Goal: Information Seeking & Learning: Learn about a topic

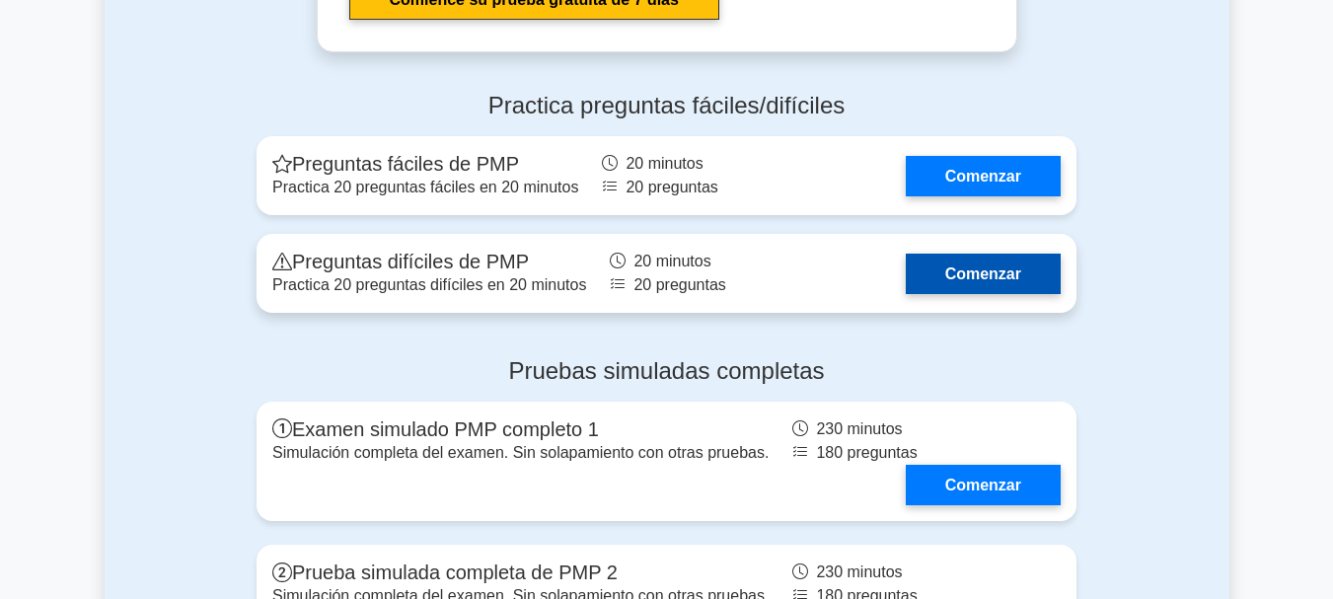
click at [1006, 254] on link "Comenzar" at bounding box center [983, 274] width 155 height 40
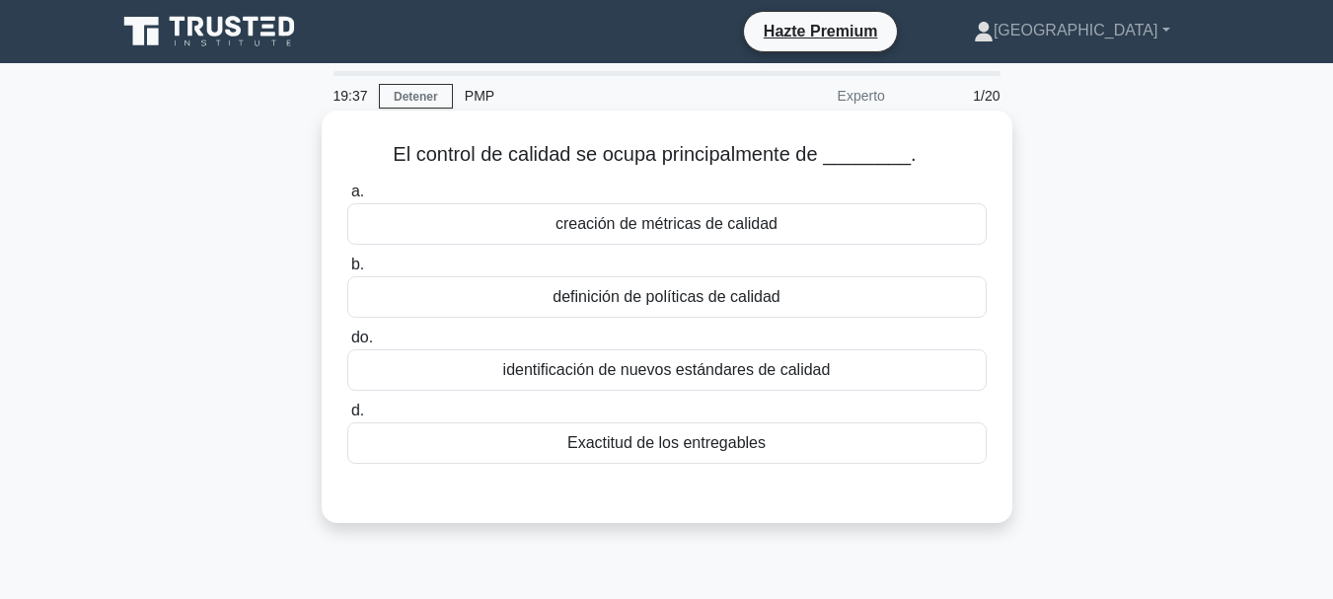
click at [738, 235] on font "creación de métricas de calidad" at bounding box center [666, 224] width 222 height 24
click at [656, 223] on font "creación de métricas de calidad" at bounding box center [666, 223] width 222 height 17
click at [347, 198] on input "a. creación de métricas de calidad" at bounding box center [347, 191] width 0 height 13
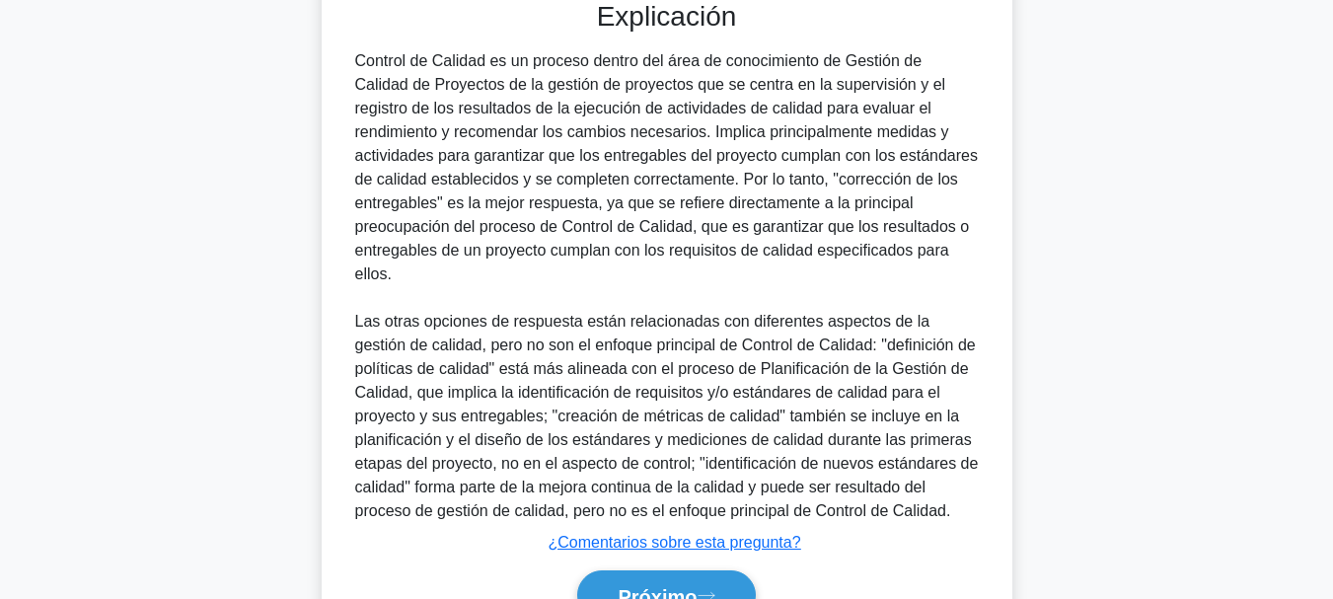
scroll to position [576, 0]
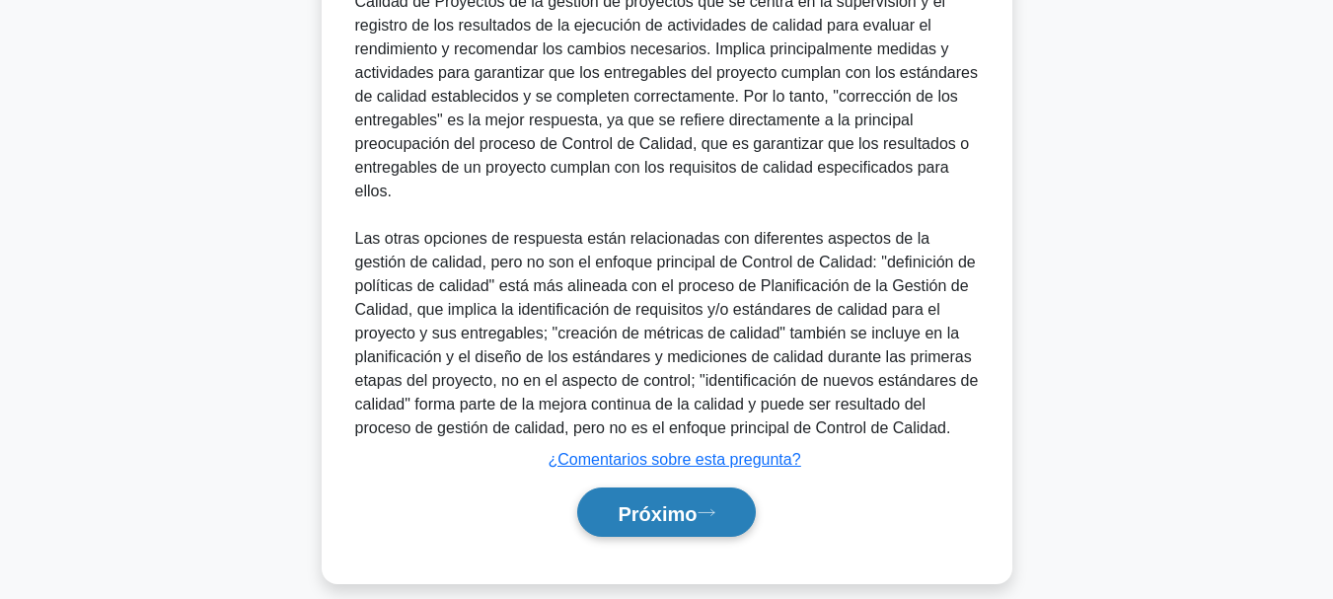
click at [656, 502] on font "Próximo" at bounding box center [656, 513] width 79 height 22
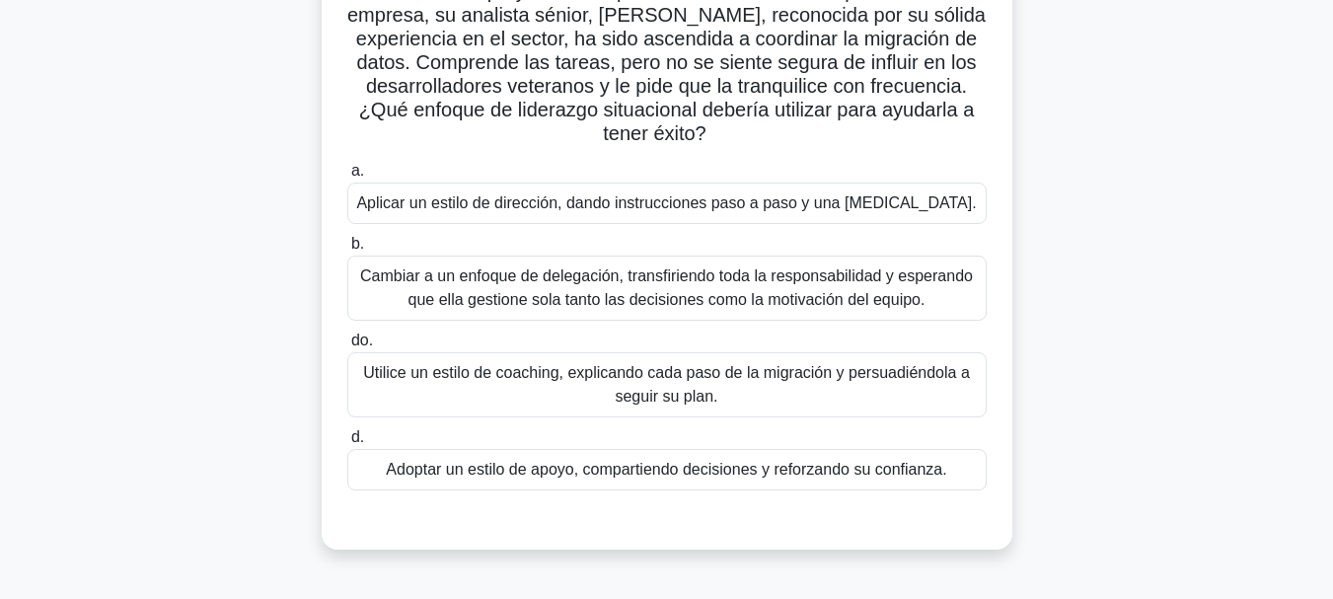
scroll to position [197, 0]
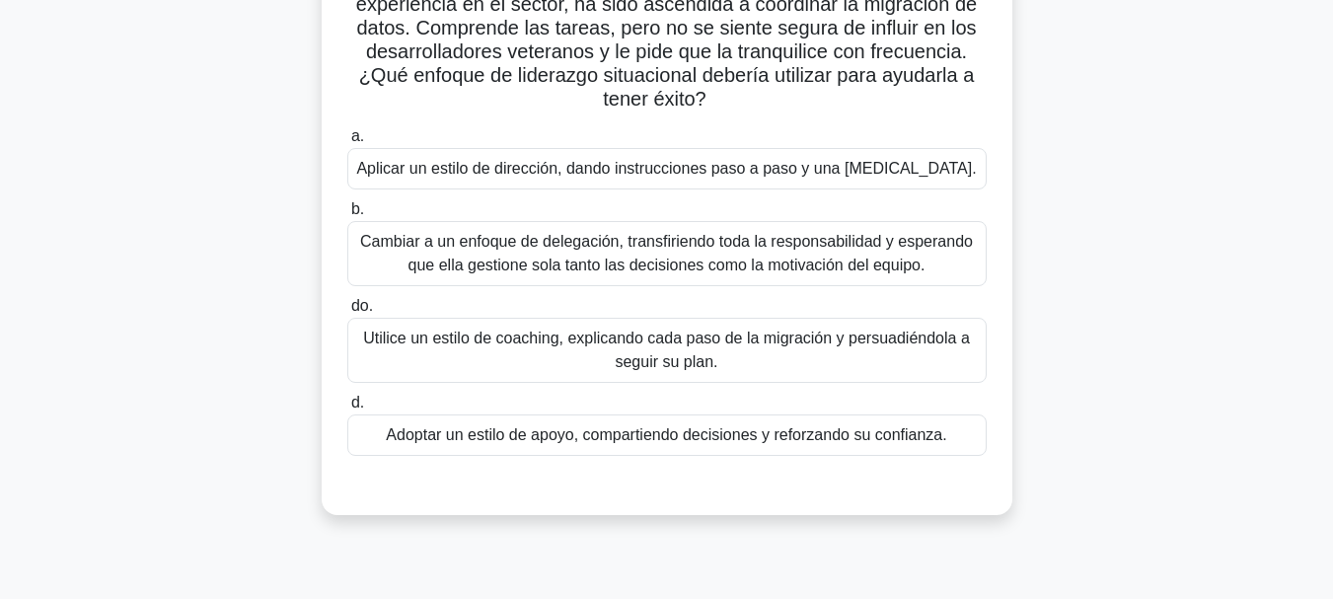
click at [681, 359] on font "Utilice un estilo de coaching, explicando cada paso de la migración y persuadié…" at bounding box center [666, 349] width 607 height 40
click at [347, 313] on input "do. Utilice un estilo de coaching, explicando cada paso de la migración y persu…" at bounding box center [347, 306] width 0 height 13
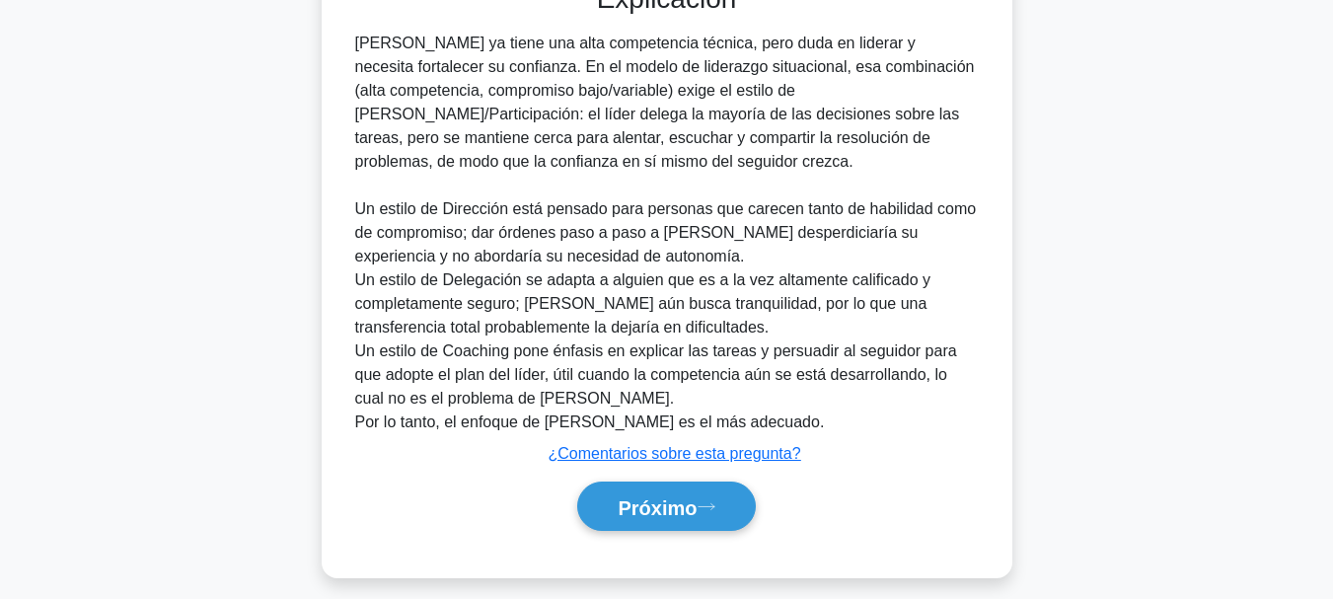
scroll to position [742, 0]
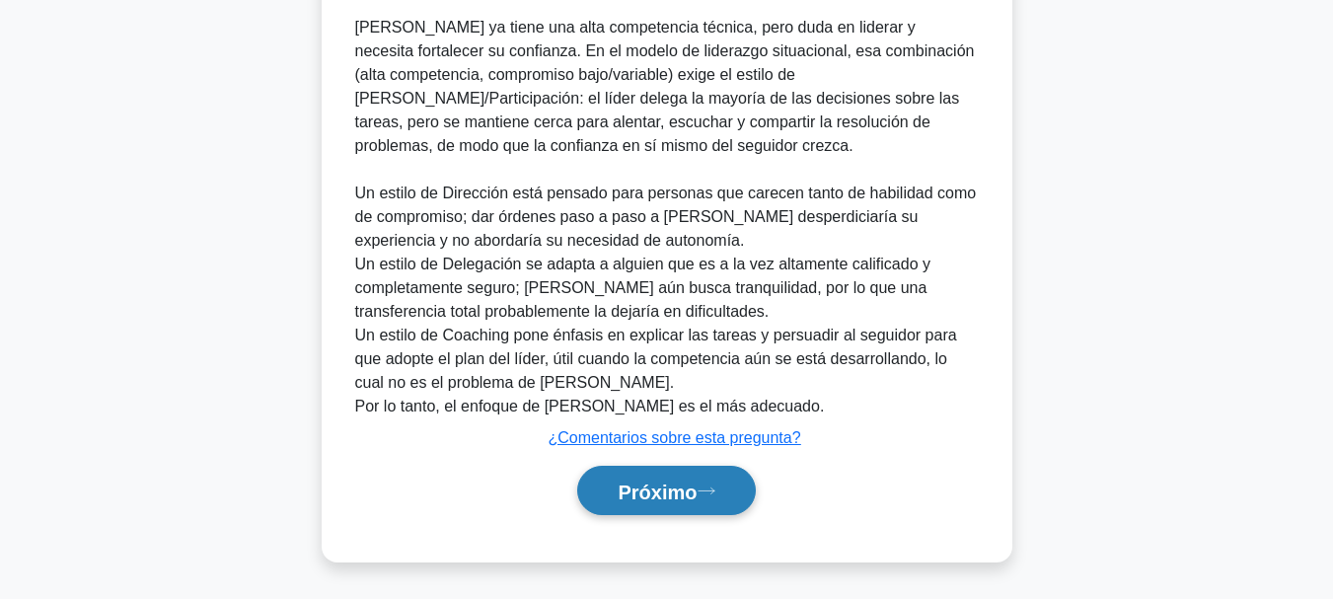
click at [657, 487] on font "Próximo" at bounding box center [656, 491] width 79 height 22
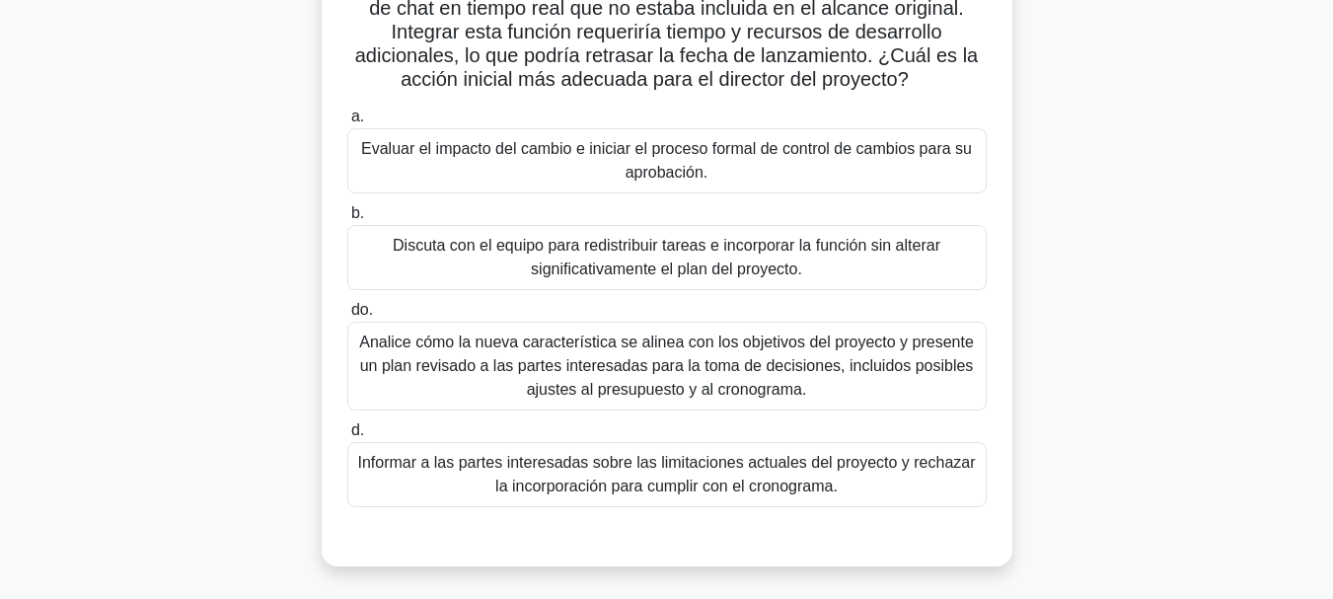
scroll to position [197, 0]
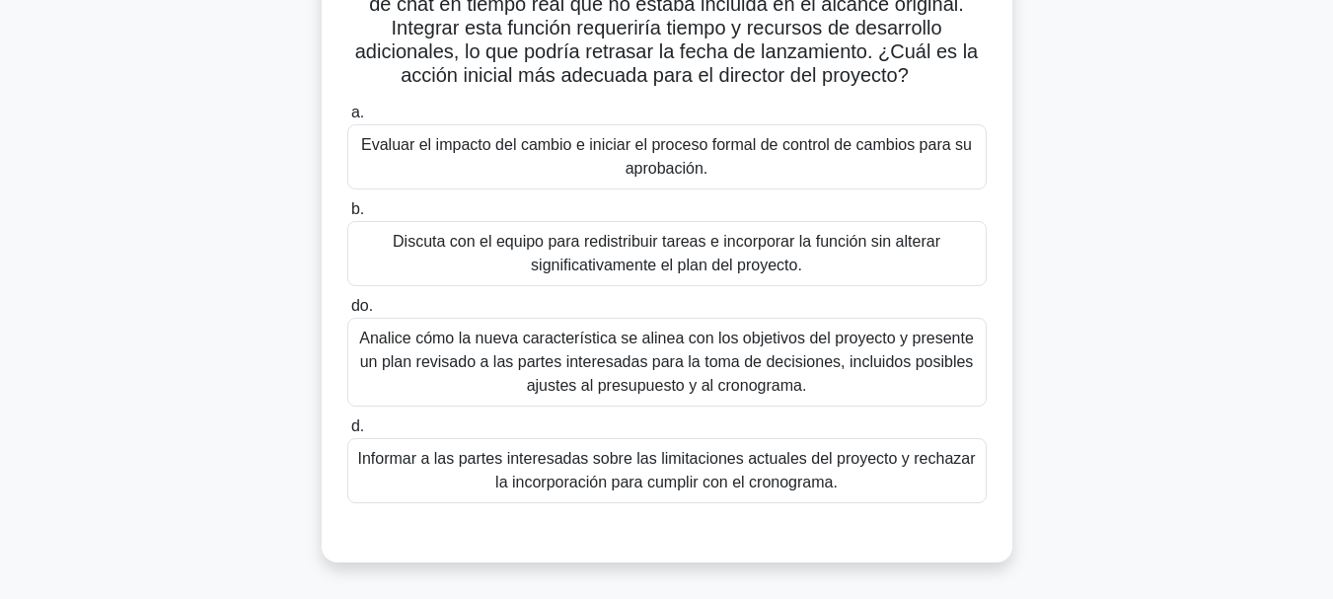
click at [496, 168] on font "Evaluar el impacto del cambio e iniciar el proceso formal de control de cambios…" at bounding box center [666, 156] width 621 height 47
click at [347, 119] on input "a. Evaluar el impacto del cambio e iniciar el proceso formal de control de camb…" at bounding box center [347, 113] width 0 height 13
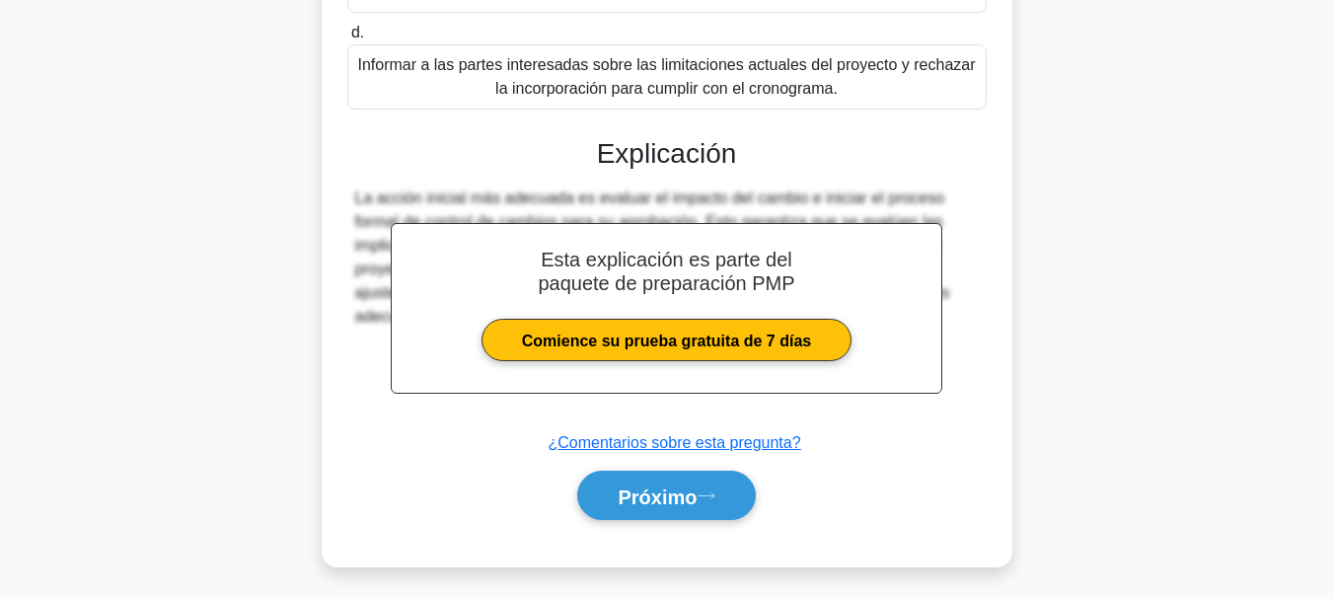
scroll to position [592, 0]
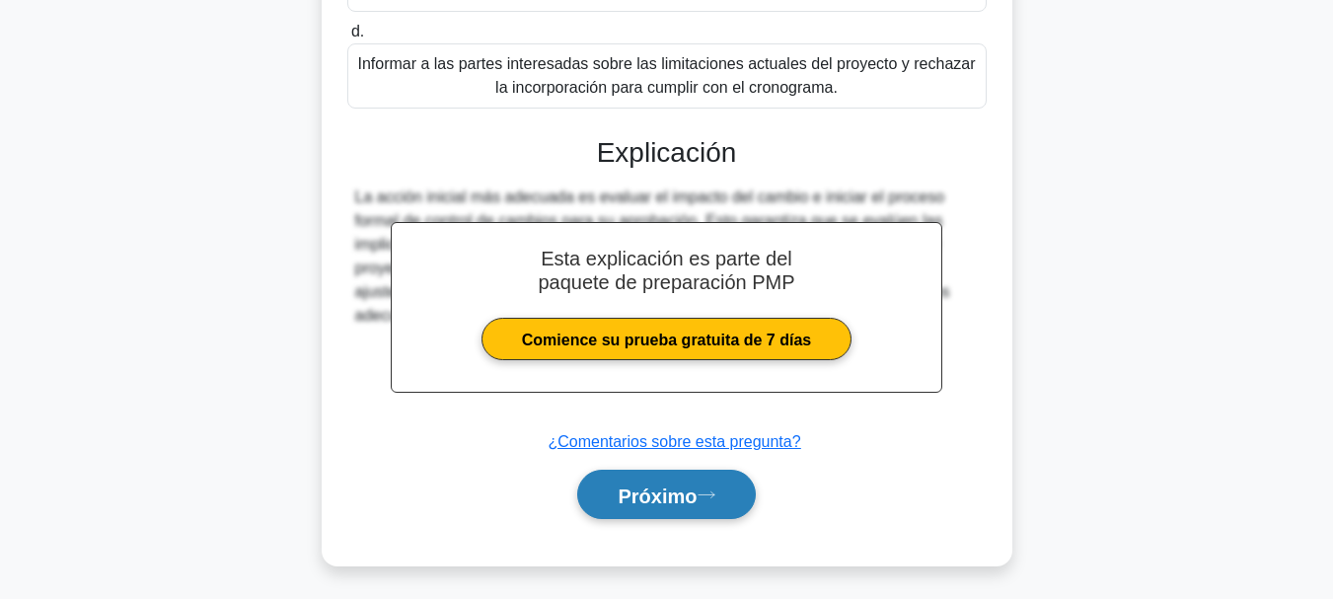
click at [646, 508] on button "Próximo" at bounding box center [666, 495] width 178 height 50
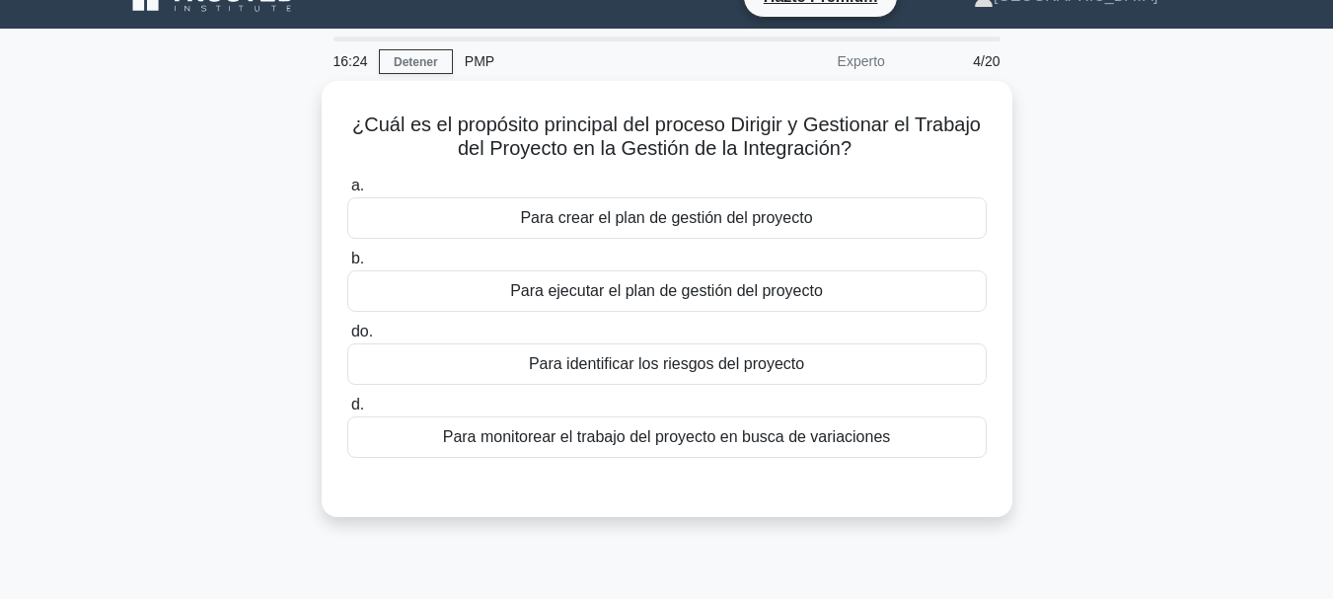
scroll to position [0, 0]
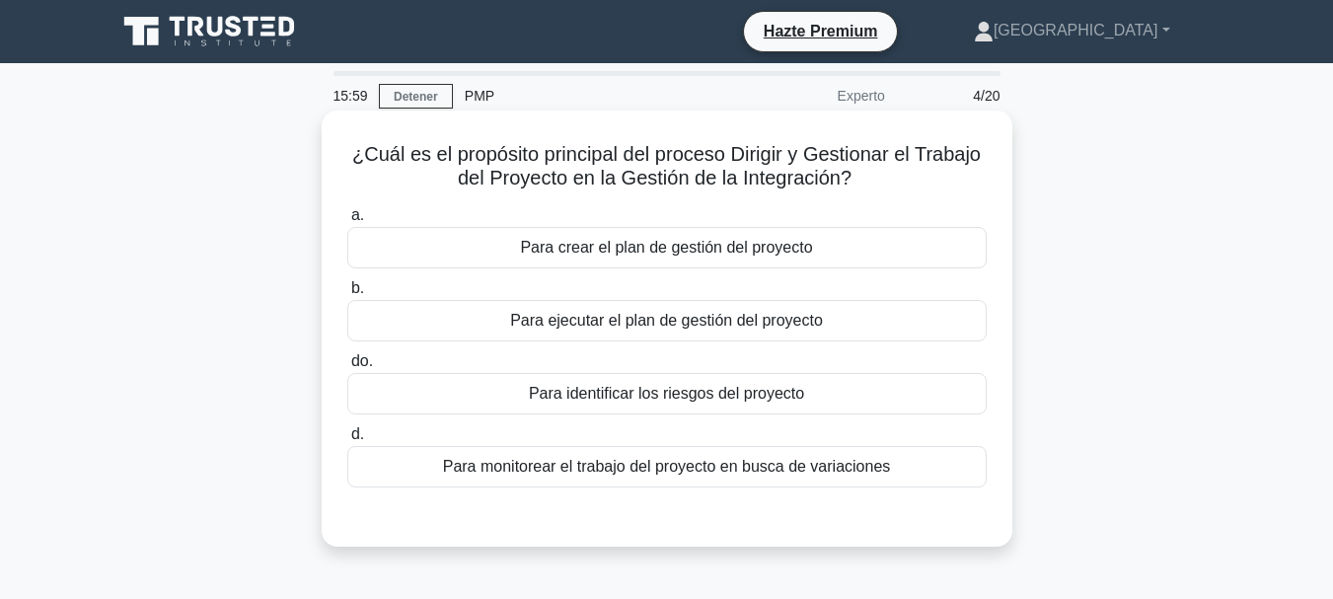
click at [778, 255] on font "Para crear el plan de gestión del proyecto" at bounding box center [666, 247] width 292 height 17
click at [347, 222] on input "a. Para crear el plan de gestión del proyecto" at bounding box center [347, 215] width 0 height 13
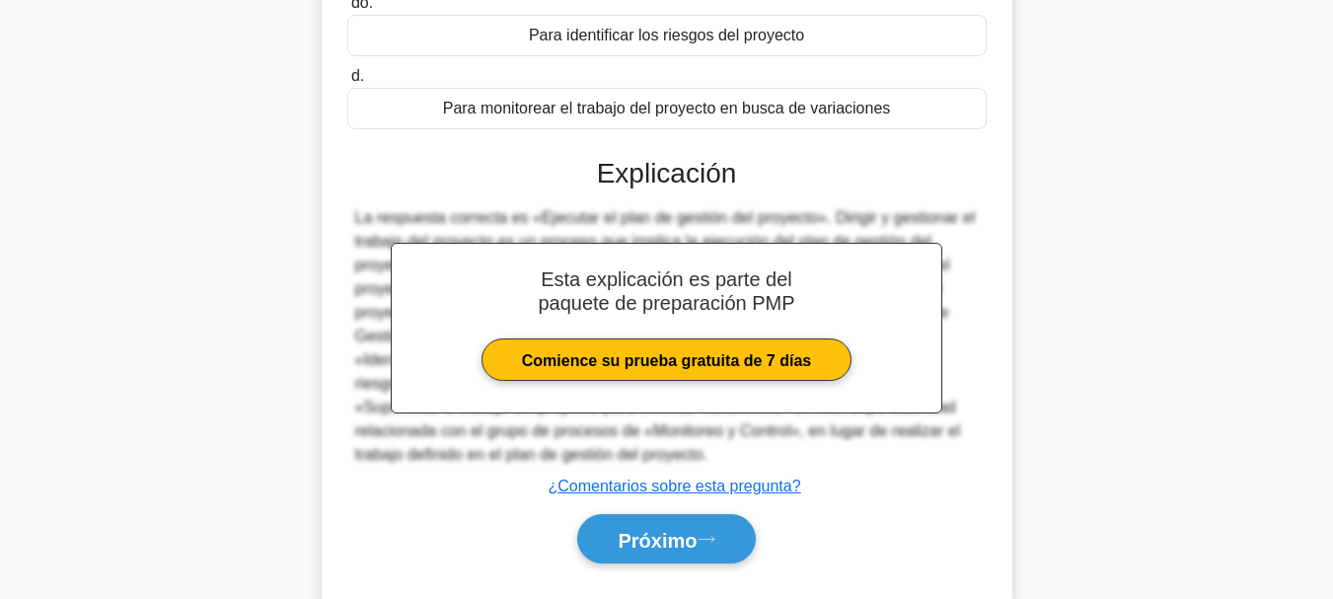
scroll to position [395, 0]
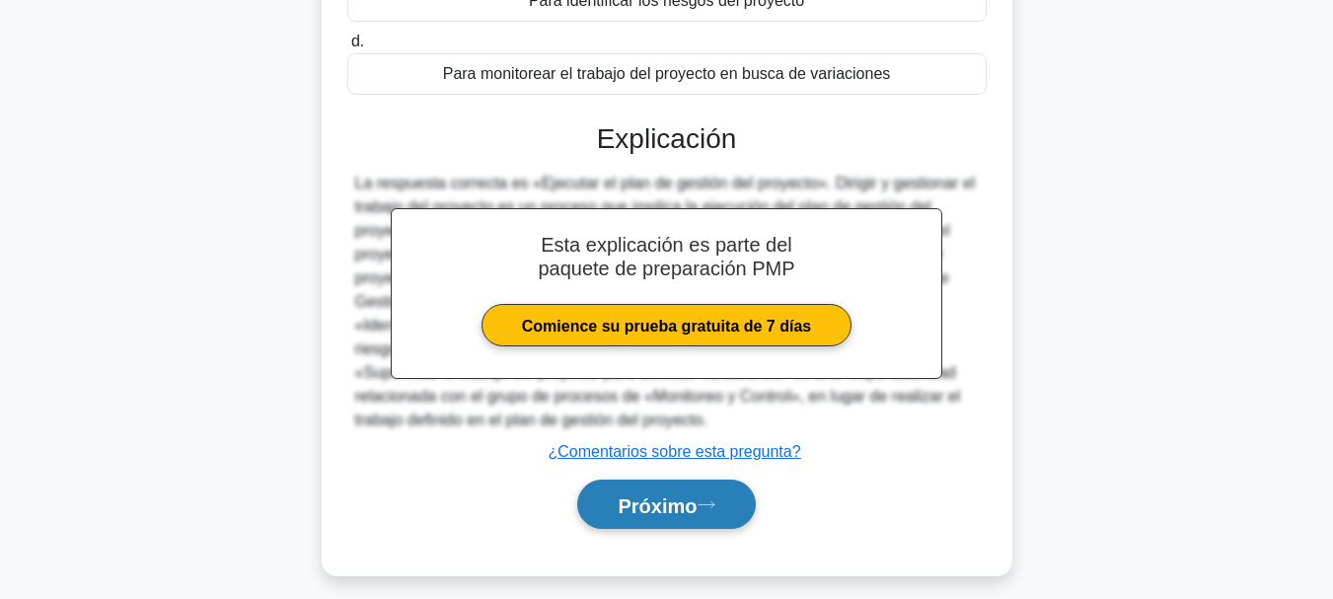
click at [676, 501] on font "Próximo" at bounding box center [656, 505] width 79 height 22
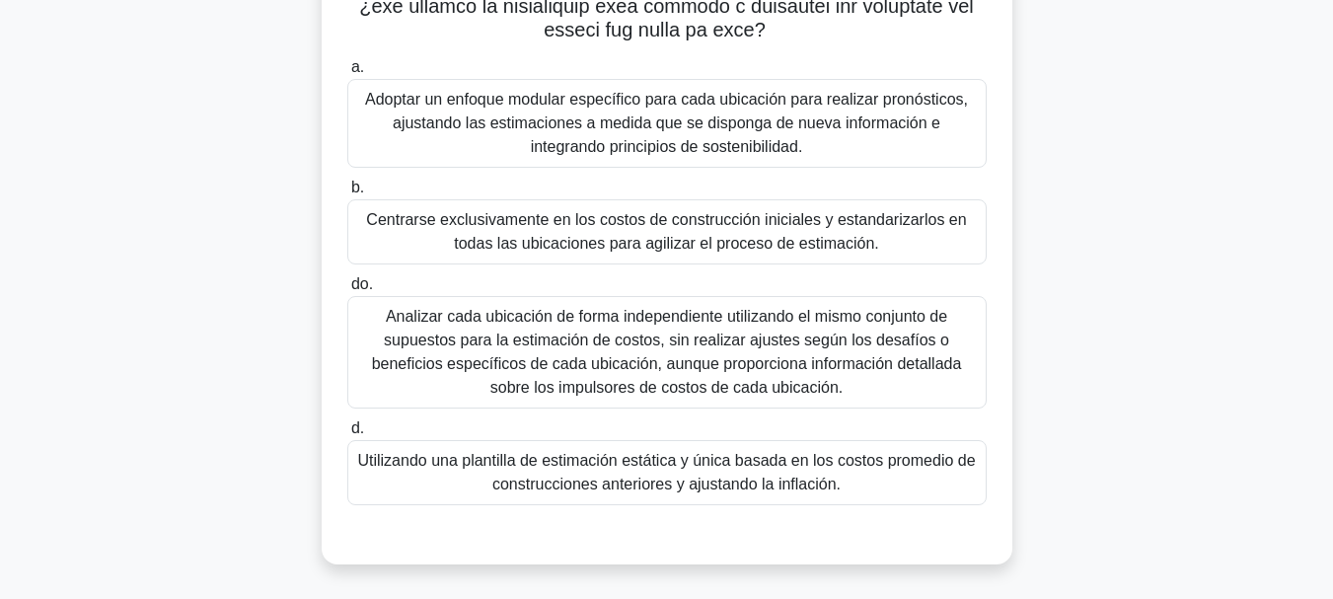
scroll to position [506, 0]
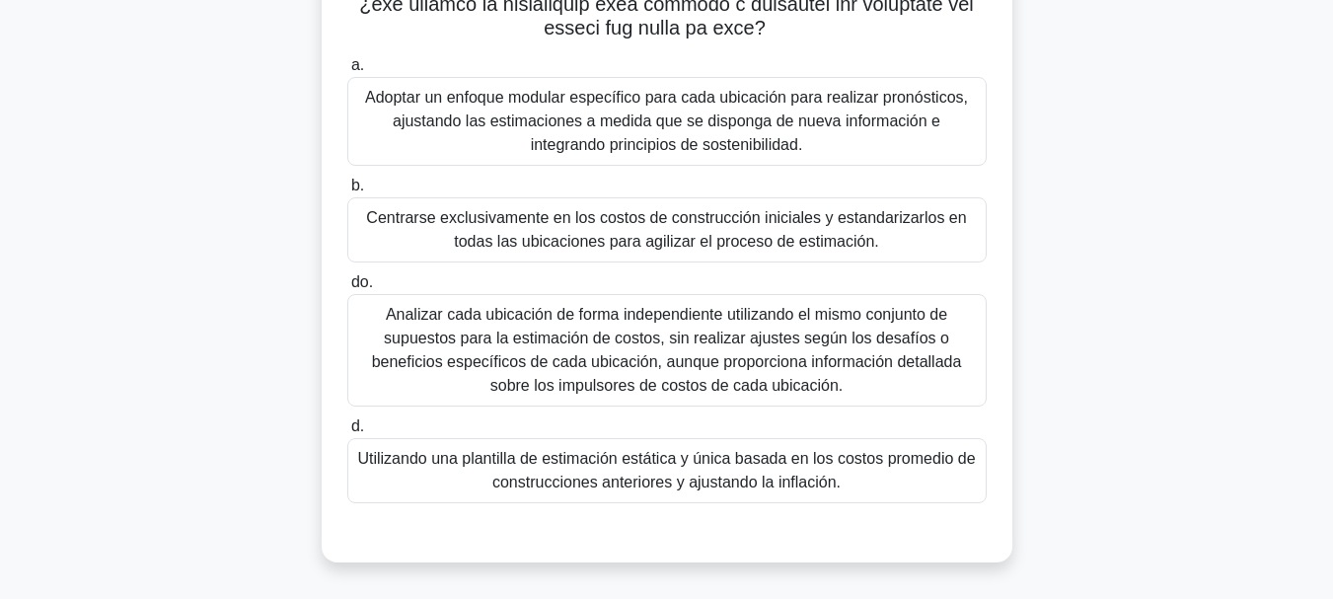
click at [867, 131] on font "Adoptar un enfoque modular específico para cada ubicación para realizar pronóst…" at bounding box center [666, 121] width 603 height 64
click at [347, 72] on input "a. Adoptar un enfoque modular específico para cada ubicación para realizar pron…" at bounding box center [347, 65] width 0 height 13
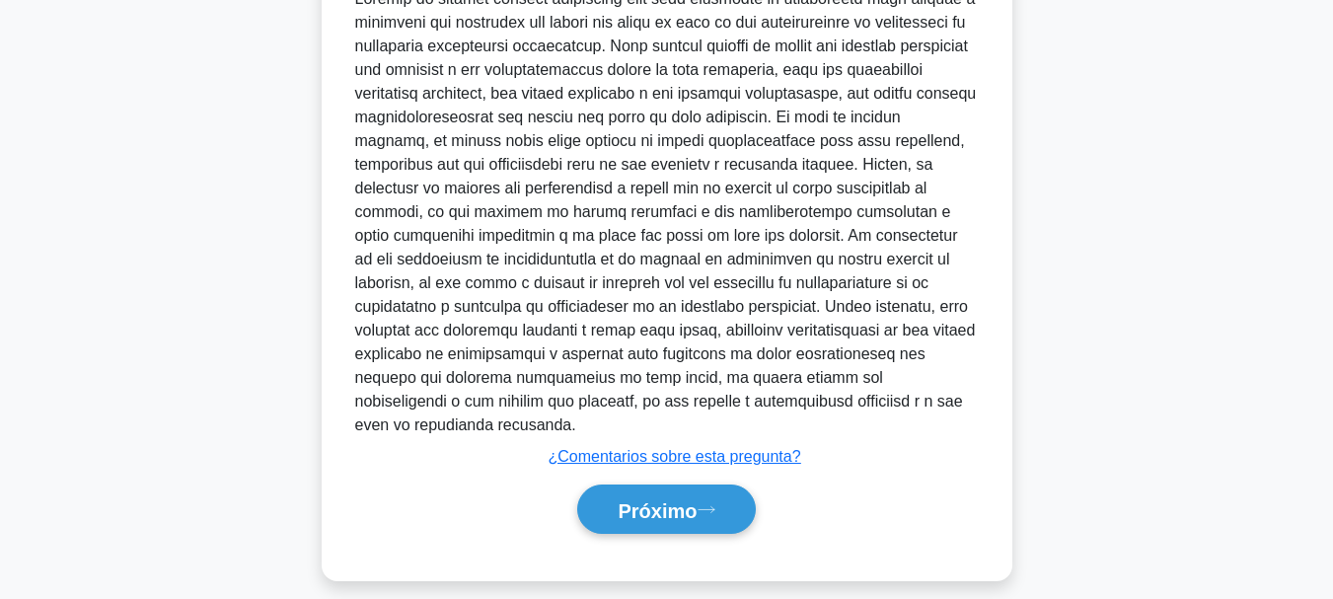
scroll to position [1119, 0]
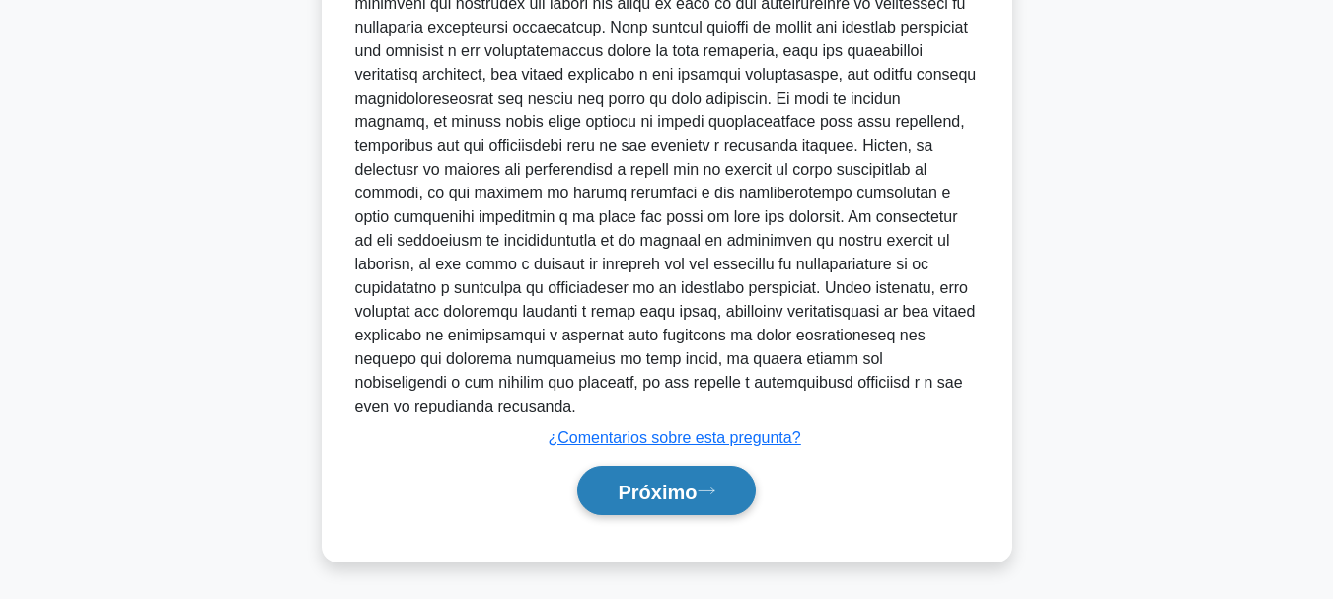
click at [652, 498] on font "Próximo" at bounding box center [656, 491] width 79 height 22
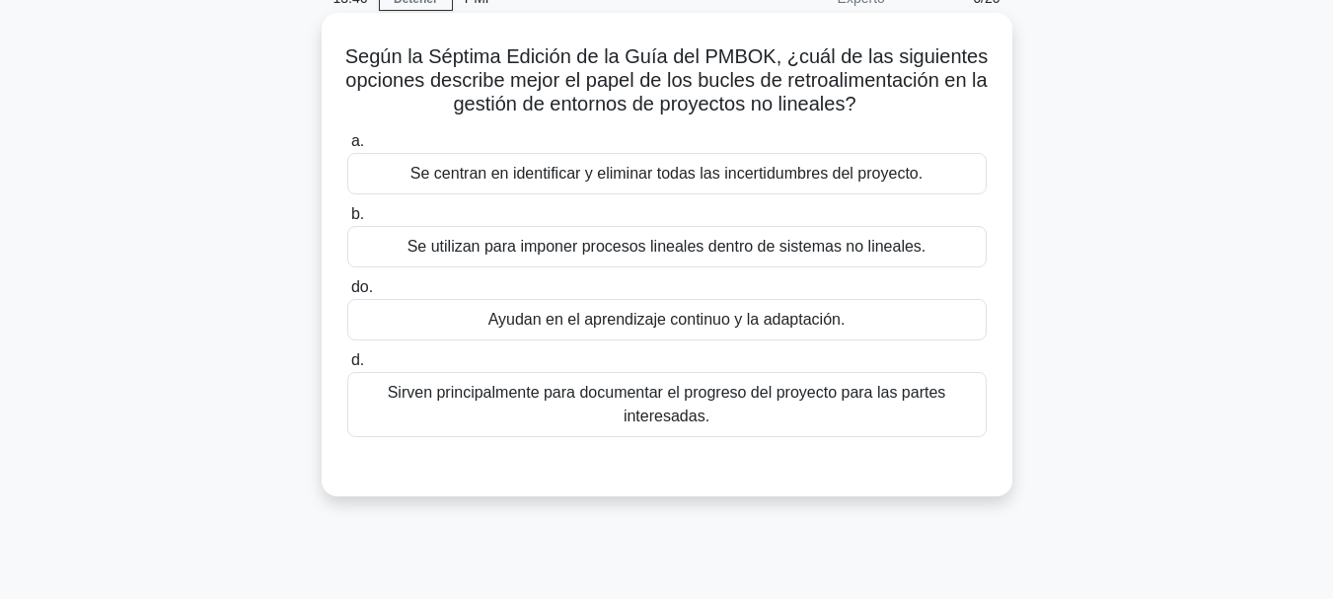
scroll to position [99, 0]
click at [674, 326] on font "Ayudan en el aprendizaje continuo y la adaptación." at bounding box center [666, 318] width 357 height 17
click at [347, 293] on input "do. Ayudan en el aprendizaje continuo y la adaptación." at bounding box center [347, 286] width 0 height 13
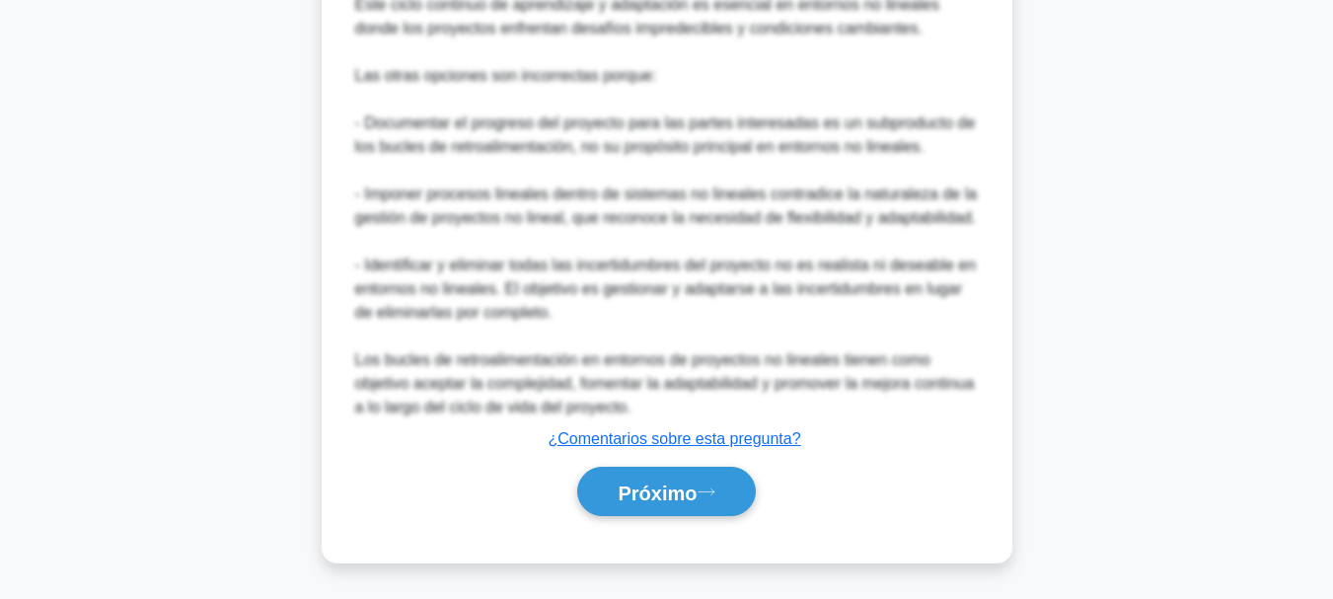
scroll to position [906, 0]
drag, startPoint x: 676, startPoint y: 502, endPoint x: 689, endPoint y: 499, distance: 14.1
click at [676, 502] on button "Próximo" at bounding box center [666, 491] width 178 height 50
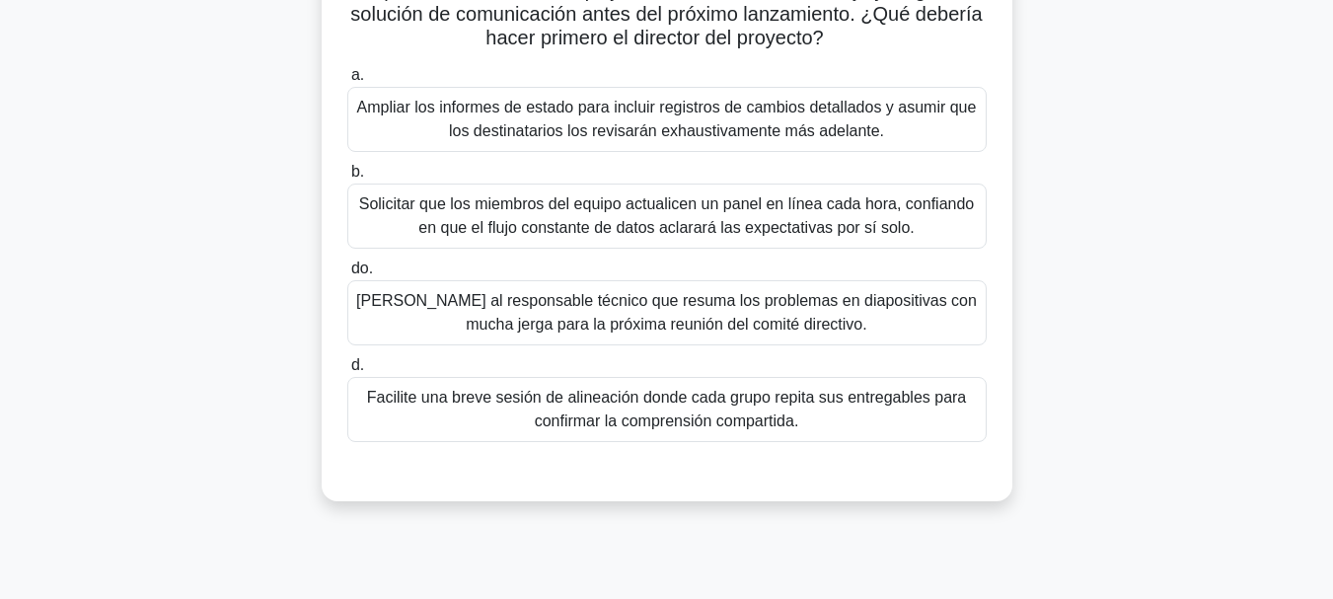
scroll to position [269, 0]
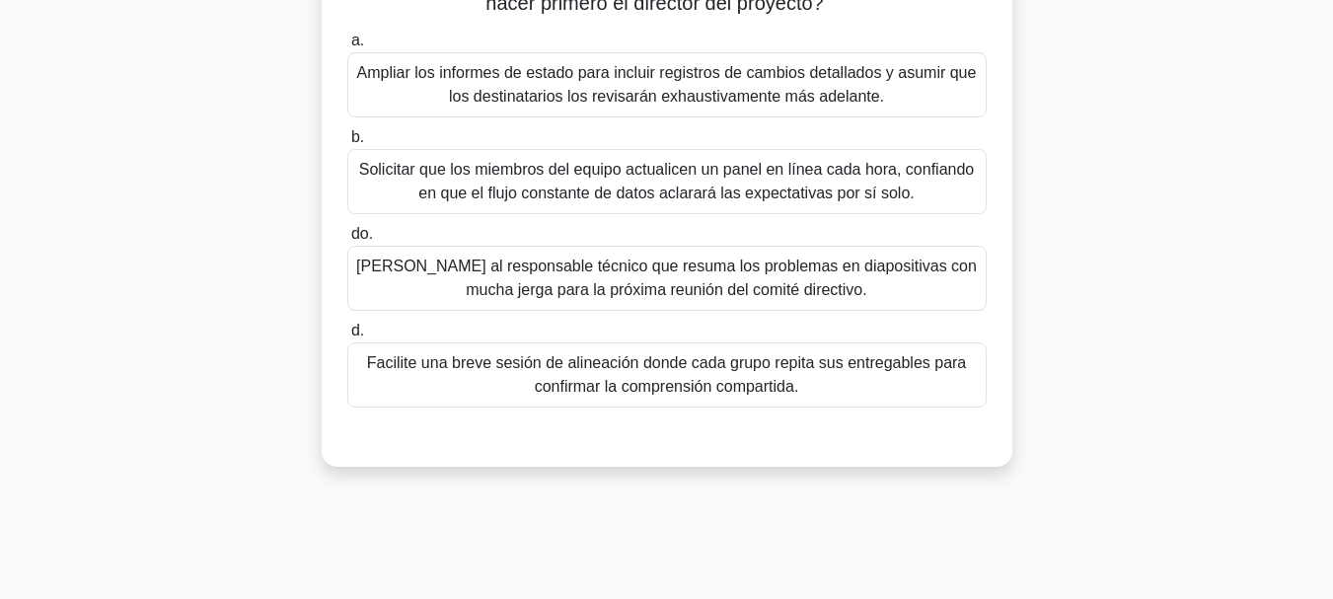
click at [734, 283] on font "Pídale al responsable técnico que resuma los problemas en diapositivas con much…" at bounding box center [666, 277] width 620 height 40
click at [347, 241] on input "do. Pídale al responsable técnico que resuma los problemas en diapositivas con …" at bounding box center [347, 234] width 0 height 13
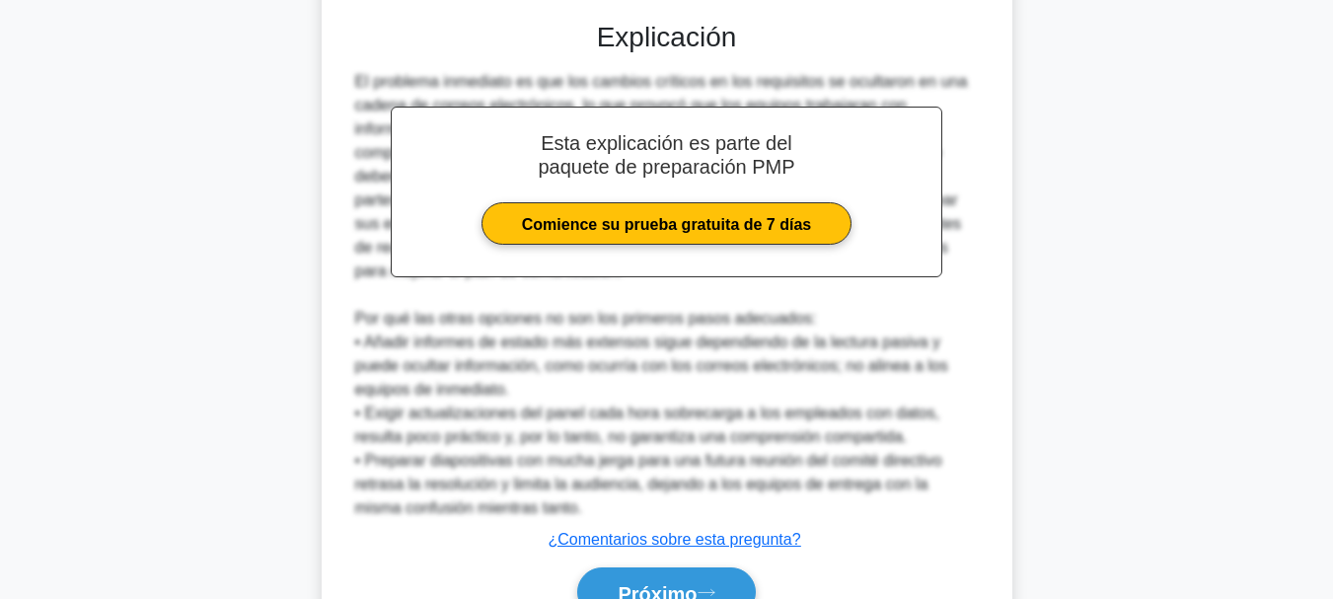
scroll to position [789, 0]
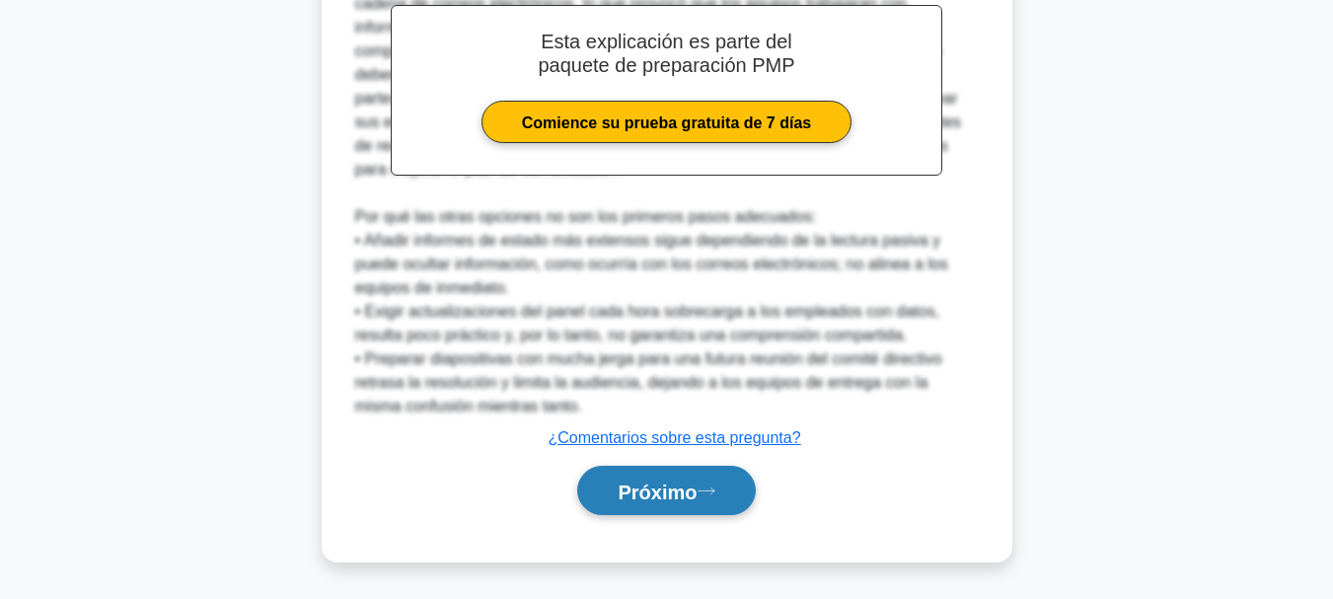
click at [648, 491] on font "Próximo" at bounding box center [656, 491] width 79 height 22
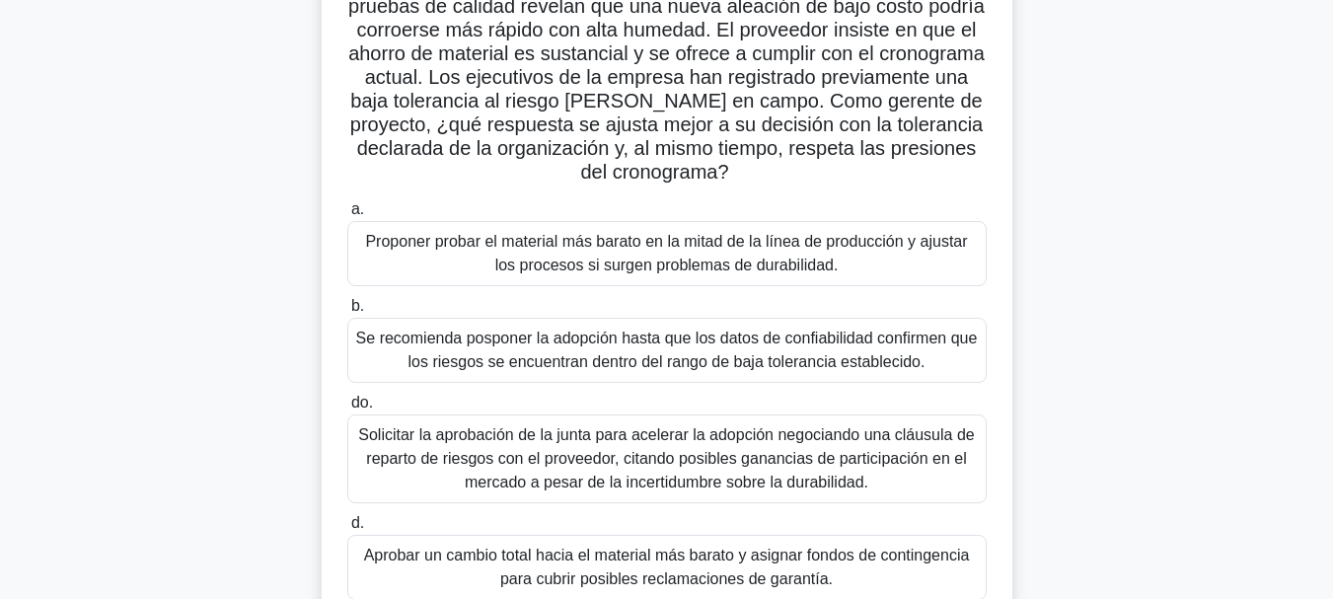
scroll to position [270, 0]
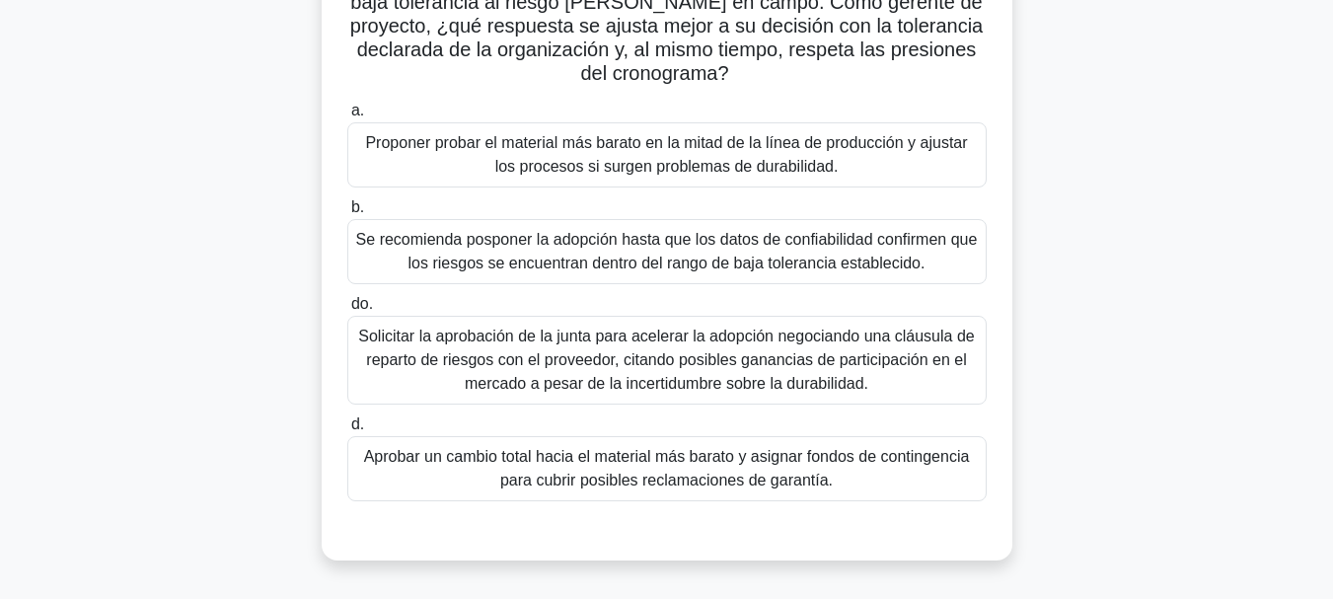
drag, startPoint x: 747, startPoint y: 259, endPoint x: 848, endPoint y: 262, distance: 101.6
click at [748, 259] on font "Se recomienda posponer la adopción hasta que los datos de confiabilidad confirm…" at bounding box center [666, 251] width 621 height 40
click at [816, 247] on font "Se recomienda posponer la adopción hasta que los datos de confiabilidad confirm…" at bounding box center [666, 251] width 621 height 40
click at [347, 214] on input "b. Se recomienda posponer la adopción hasta que los datos de confiabilidad conf…" at bounding box center [347, 207] width 0 height 13
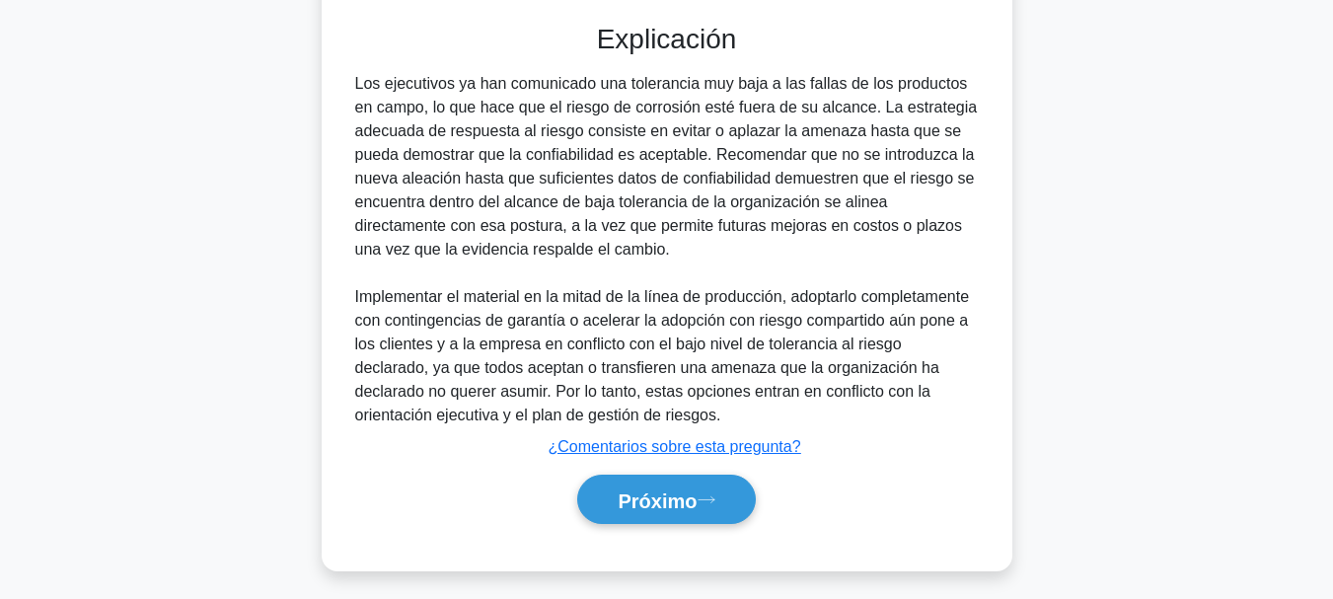
scroll to position [787, 0]
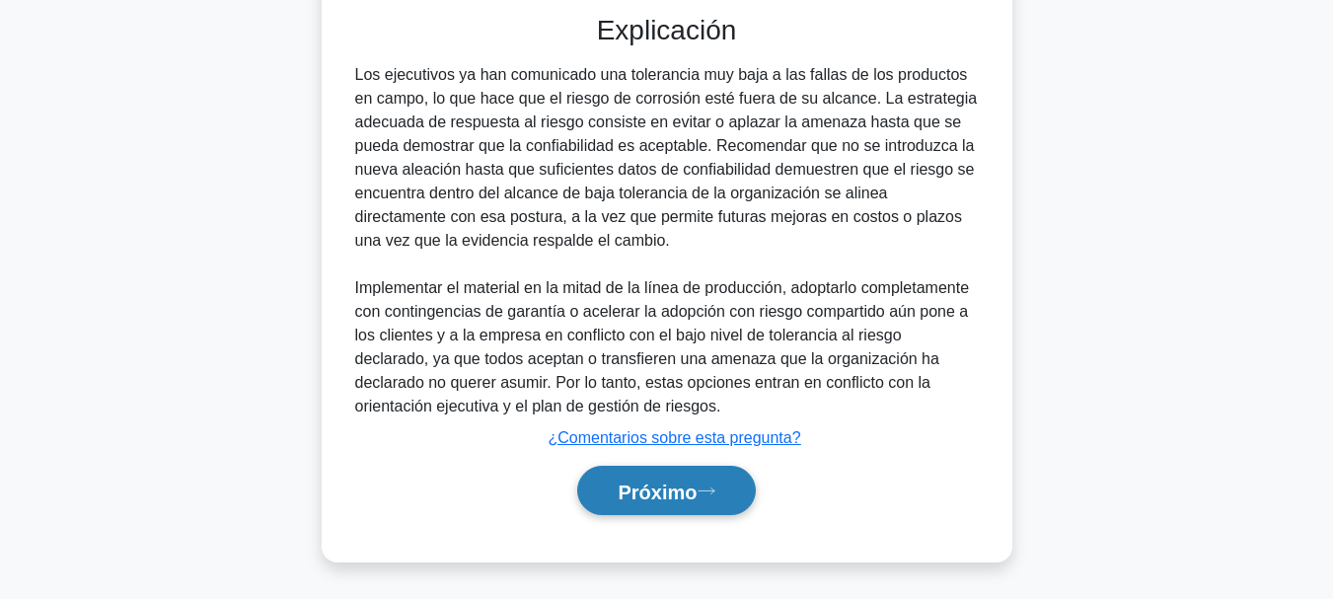
click at [675, 489] on font "Próximo" at bounding box center [656, 491] width 79 height 22
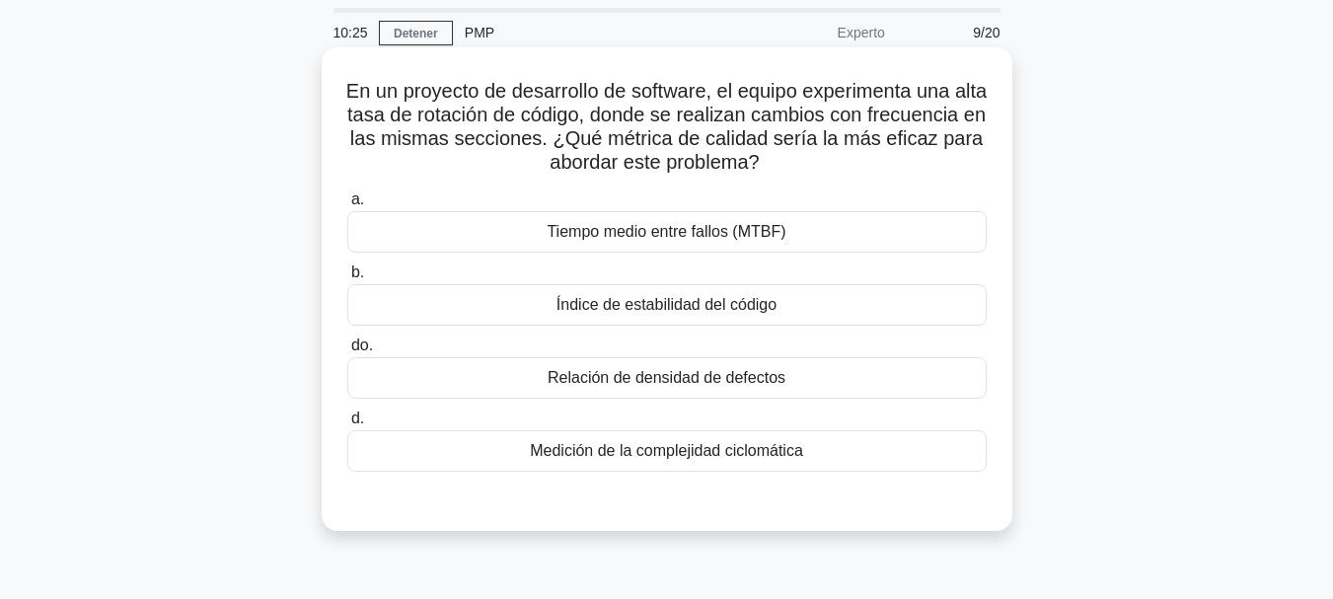
scroll to position [99, 0]
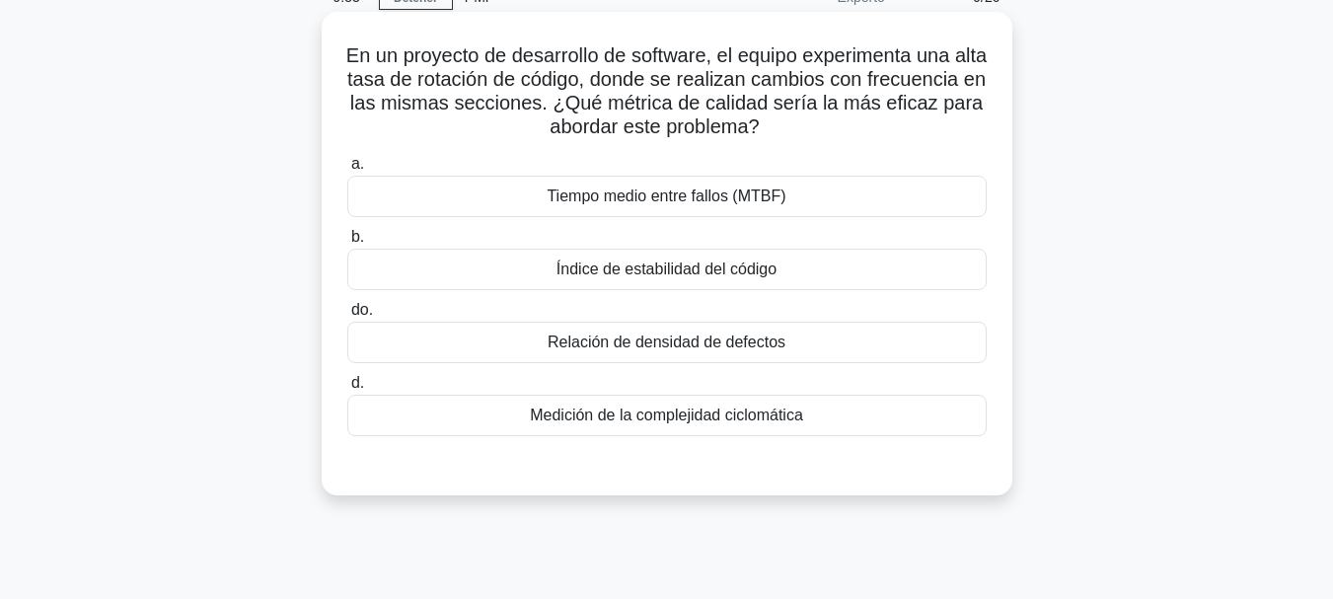
drag, startPoint x: 796, startPoint y: 267, endPoint x: 843, endPoint y: 272, distance: 47.6
click at [796, 268] on div "Índice de estabilidad del código" at bounding box center [666, 269] width 639 height 41
click at [347, 244] on input "b. Índice de estabilidad del código" at bounding box center [347, 237] width 0 height 13
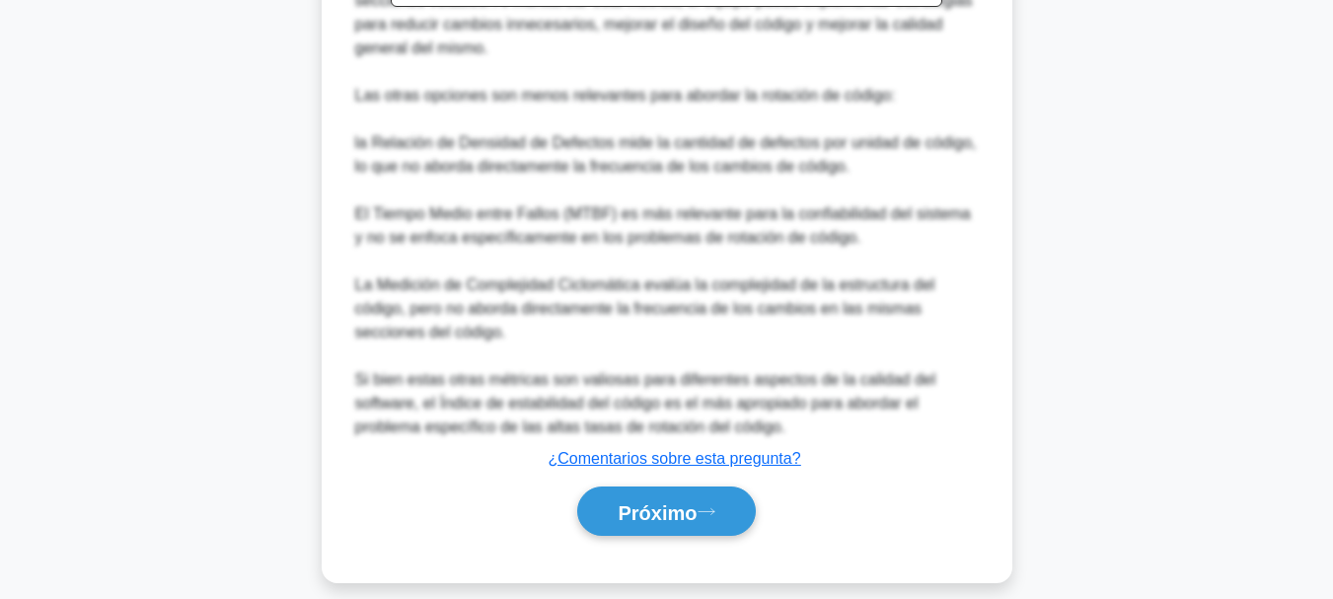
scroll to position [834, 0]
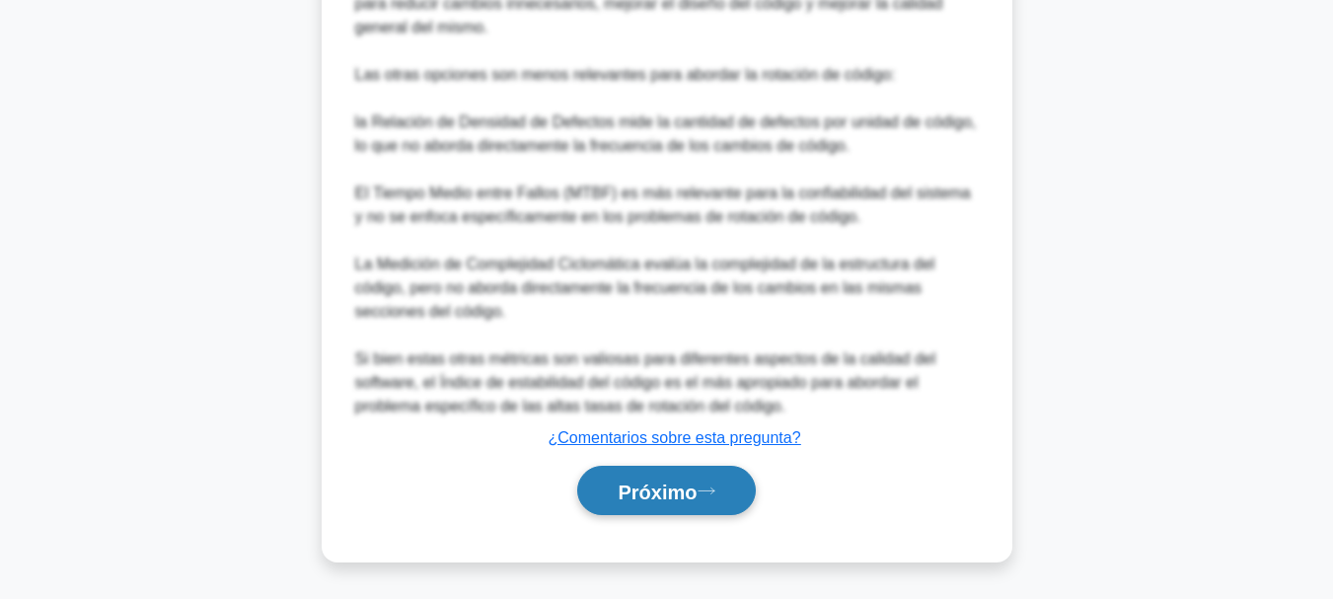
click at [644, 481] on font "Próximo" at bounding box center [656, 491] width 79 height 22
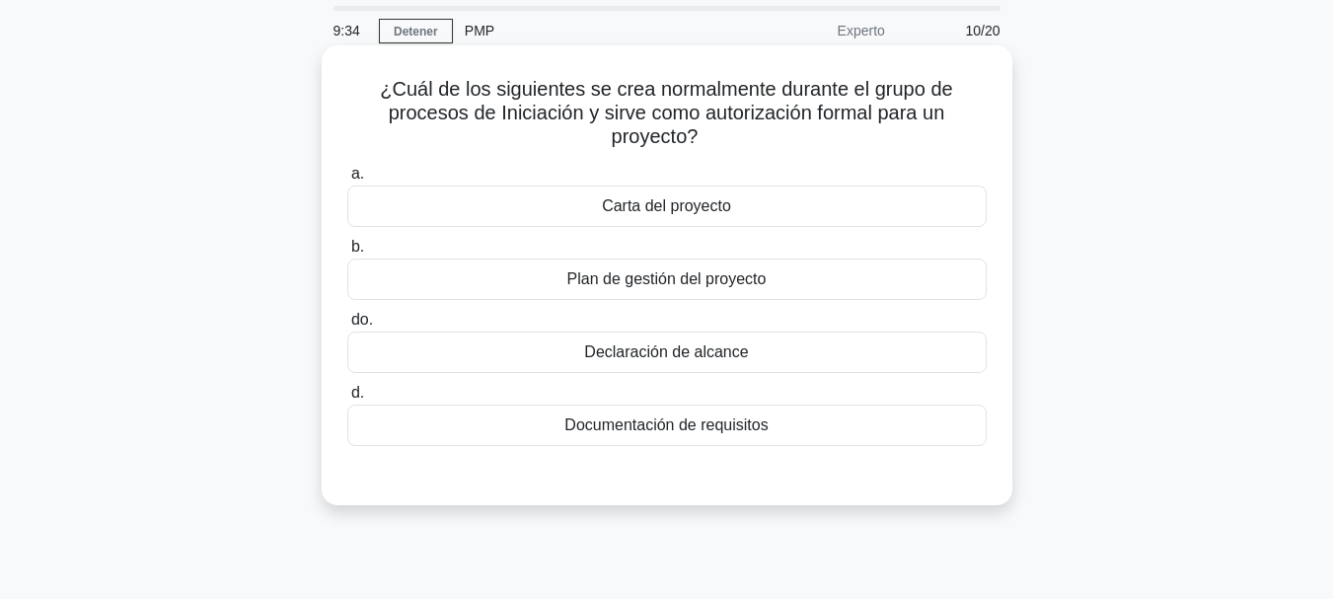
scroll to position [99, 0]
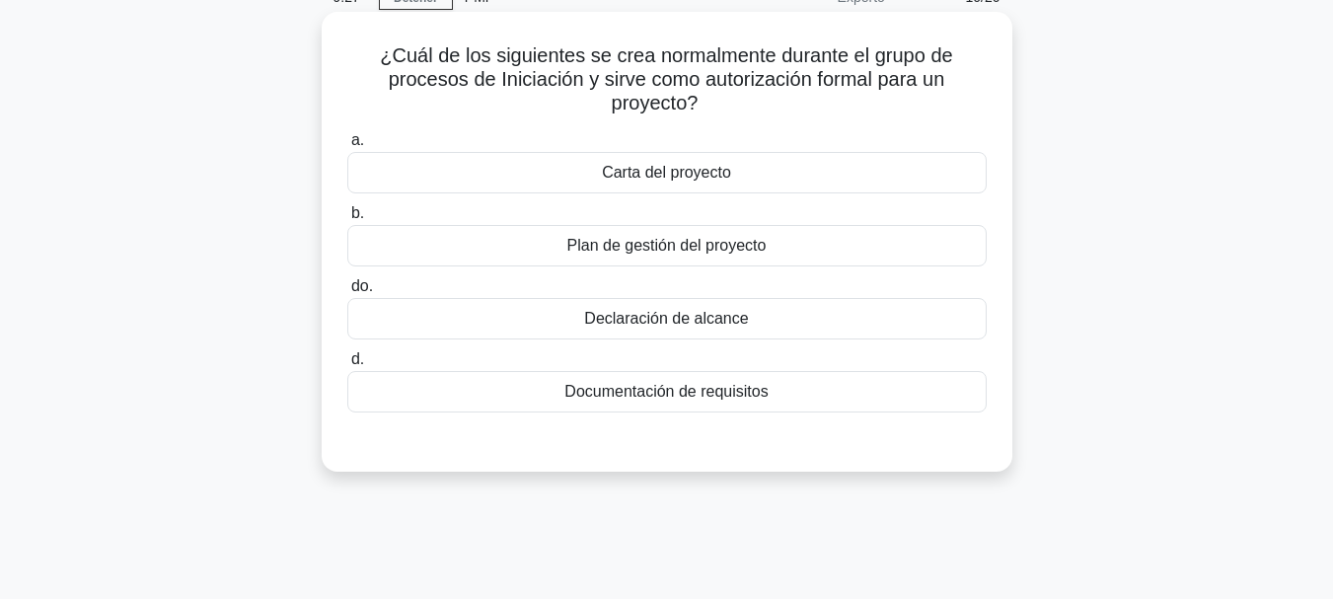
click at [760, 317] on div "Declaración de alcance" at bounding box center [666, 318] width 639 height 41
click at [347, 293] on input "do. Declaración de alcance" at bounding box center [347, 286] width 0 height 13
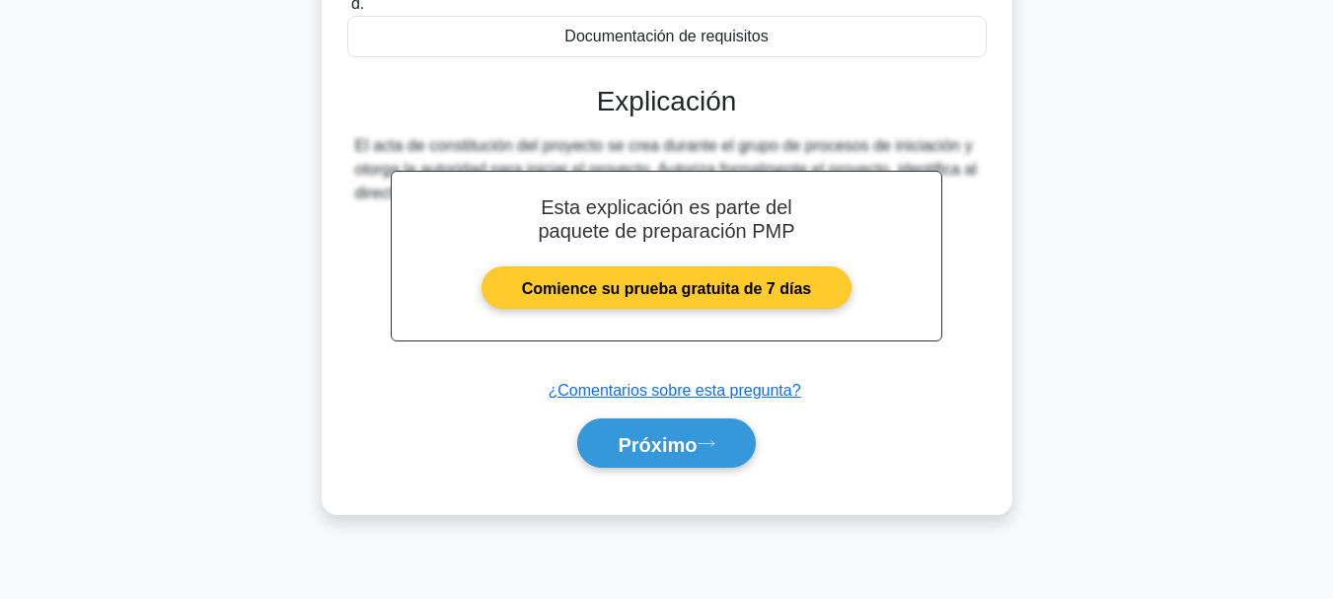
scroll to position [467, 0]
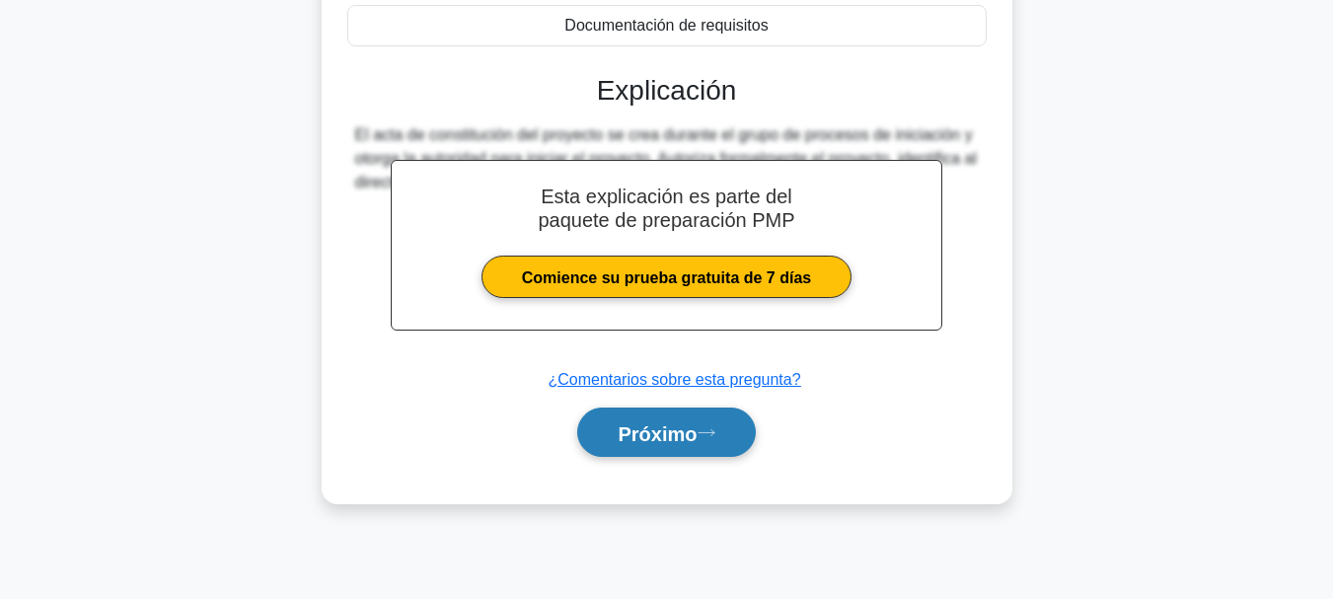
click at [639, 436] on font "Próximo" at bounding box center [656, 433] width 79 height 22
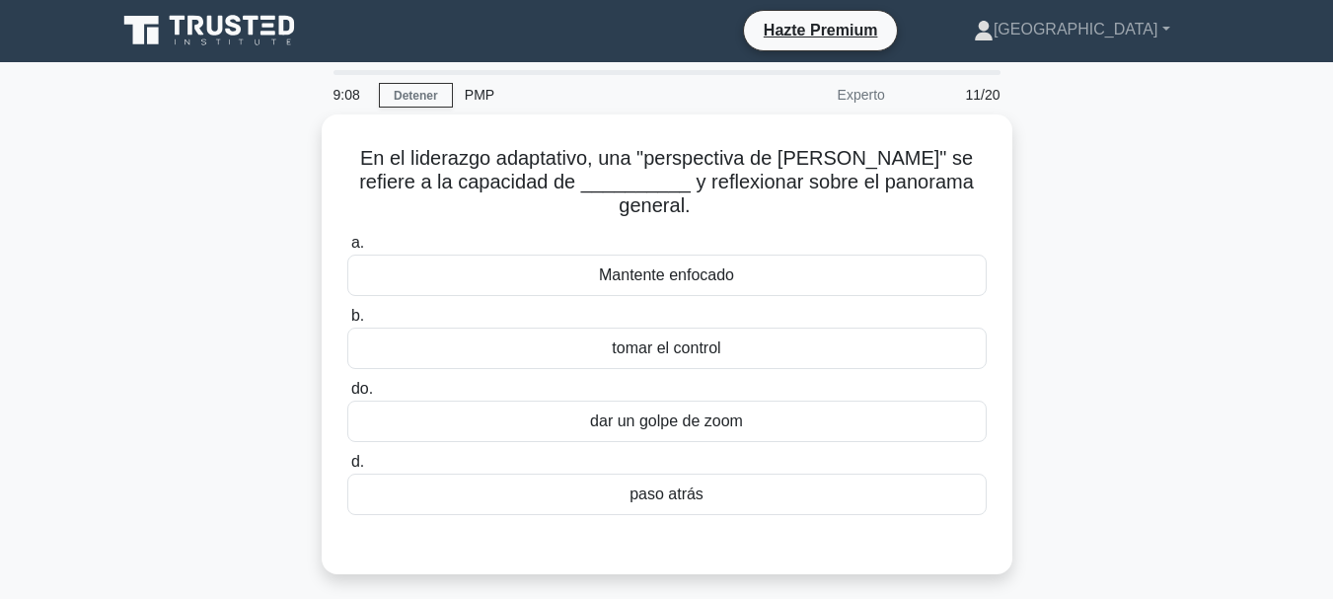
scroll to position [0, 0]
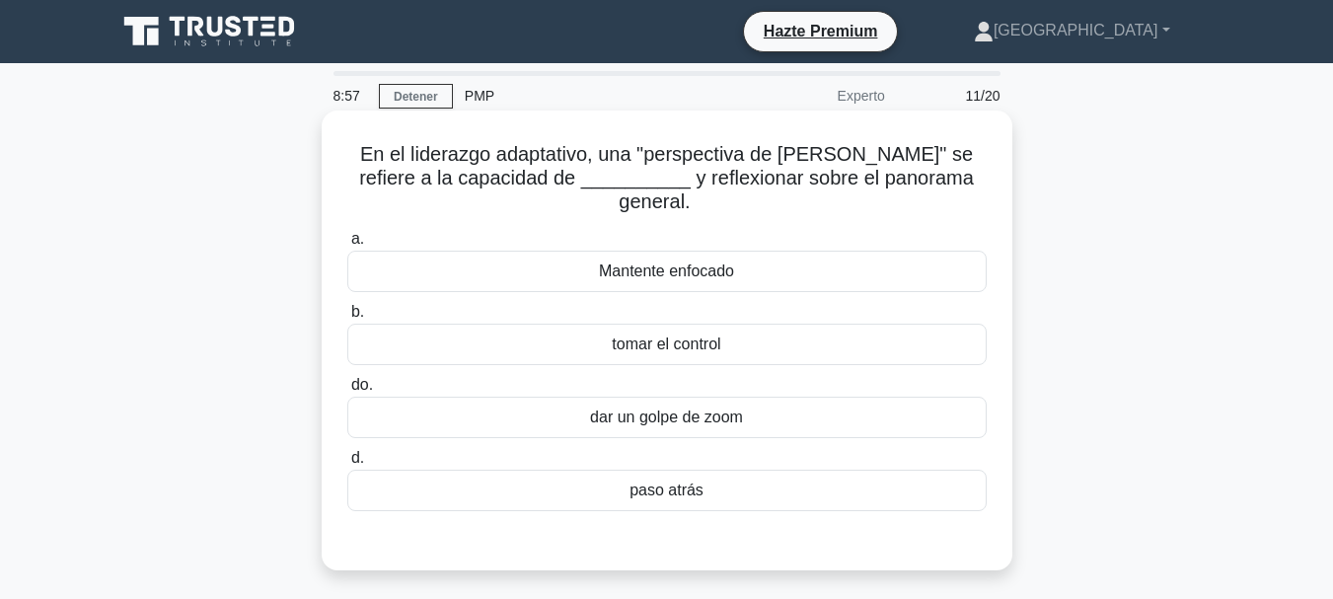
click at [774, 397] on div "dar un golpe de zoom" at bounding box center [666, 417] width 639 height 41
click at [347, 392] on input "do. dar un golpe de zoom" at bounding box center [347, 385] width 0 height 13
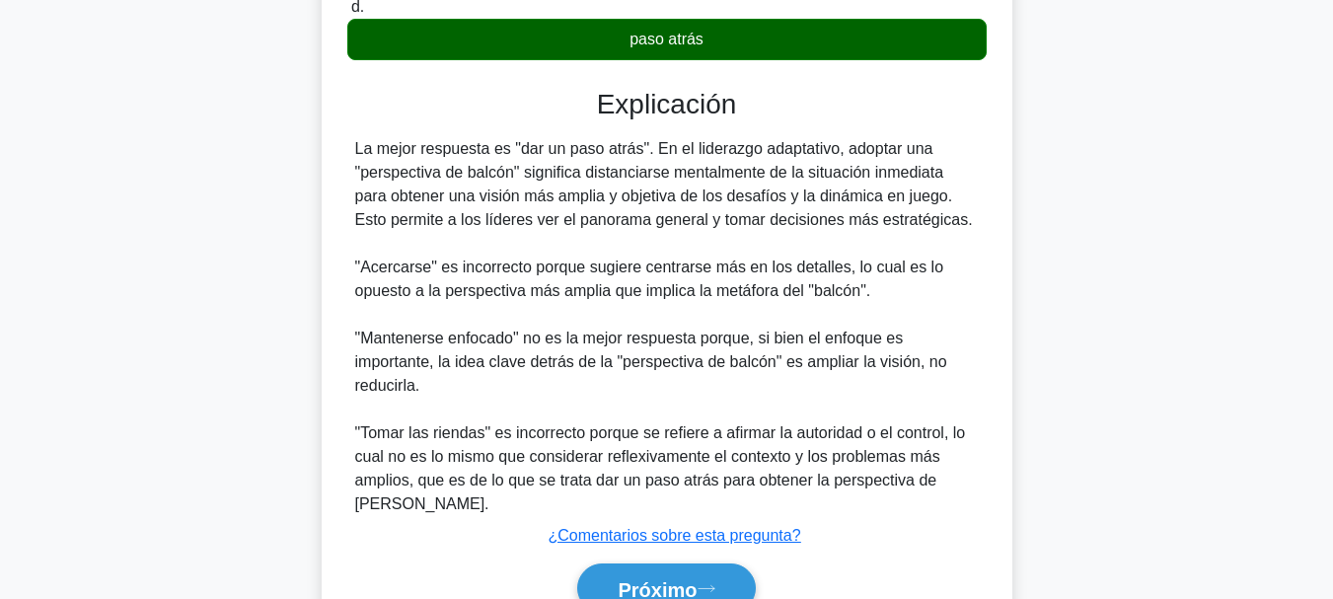
scroll to position [529, 0]
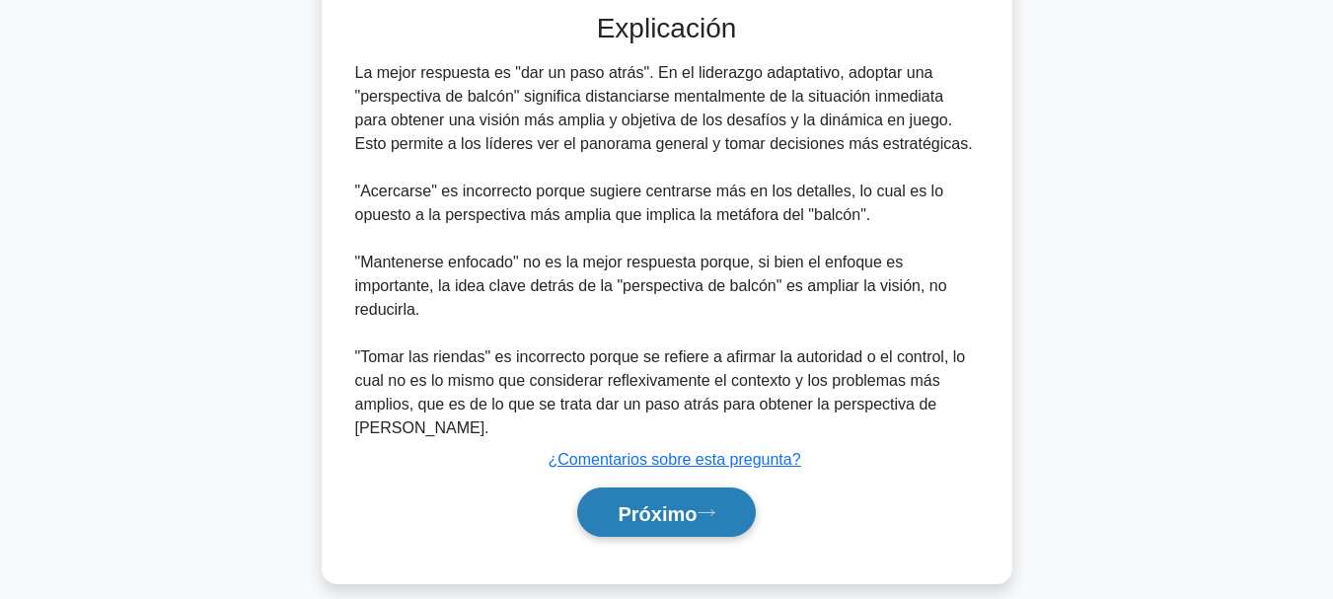
click at [669, 502] on font "Próximo" at bounding box center [656, 513] width 79 height 22
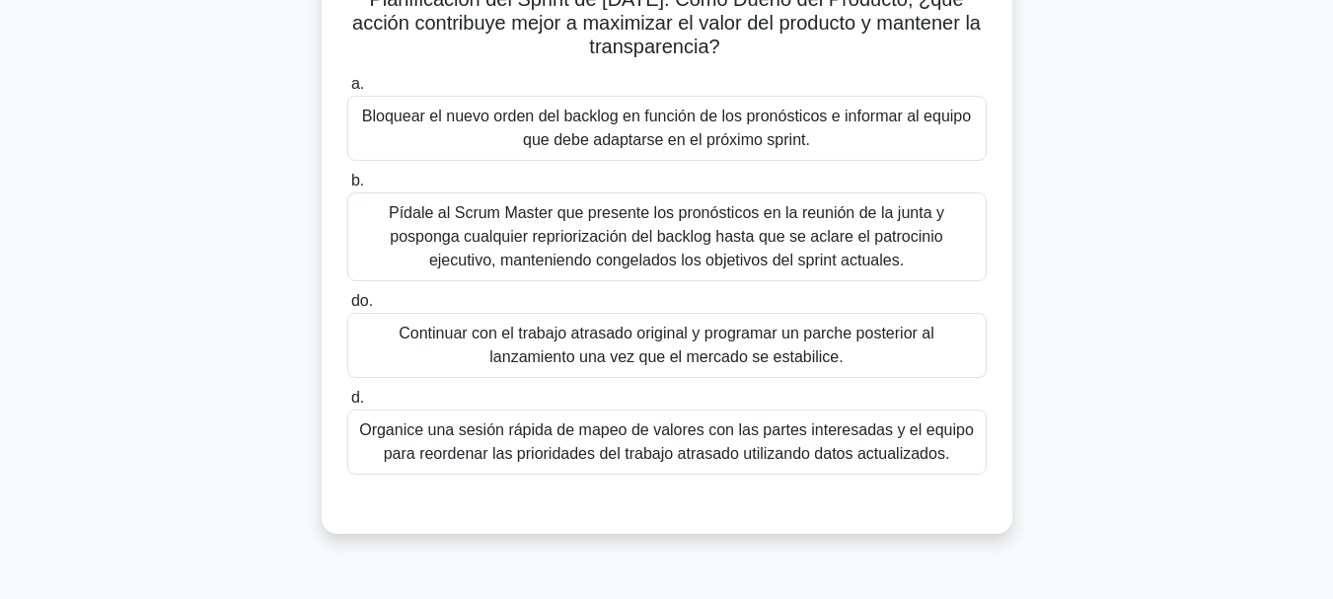
scroll to position [331, 0]
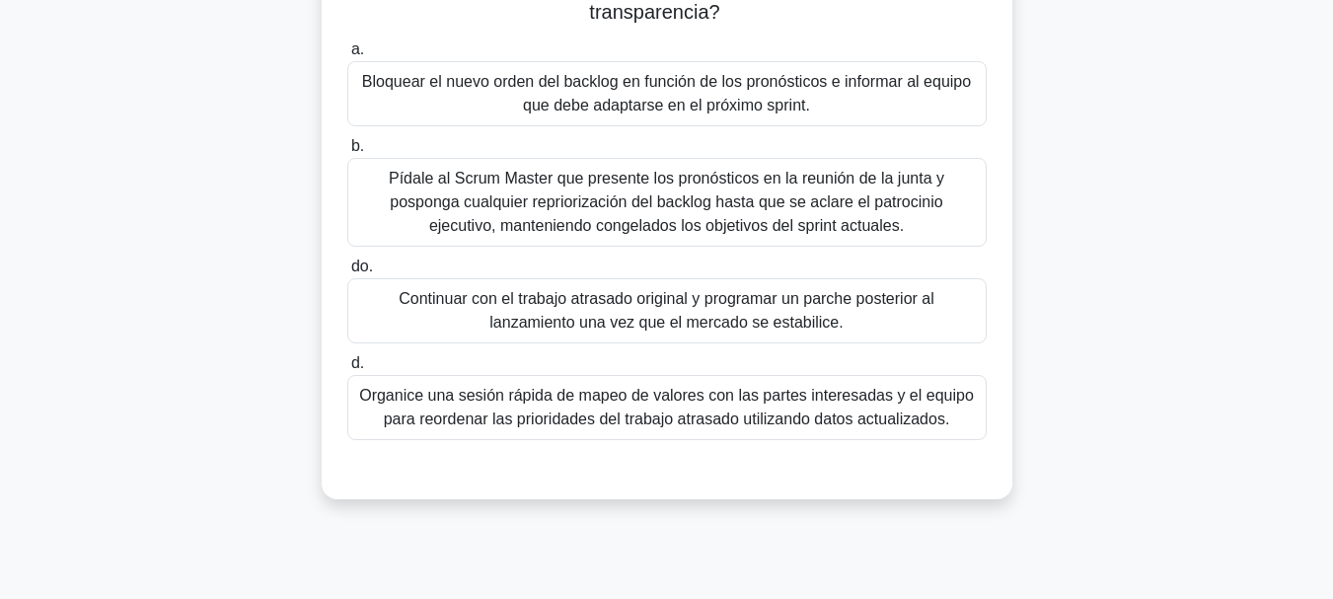
click at [870, 409] on font "Organice una sesión rápida de mapeo de valores con las partes interesadas y el …" at bounding box center [666, 407] width 615 height 40
click at [347, 370] on input "d. Organice una sesión rápida de mapeo de valores con las partes interesadas y …" at bounding box center [347, 363] width 0 height 13
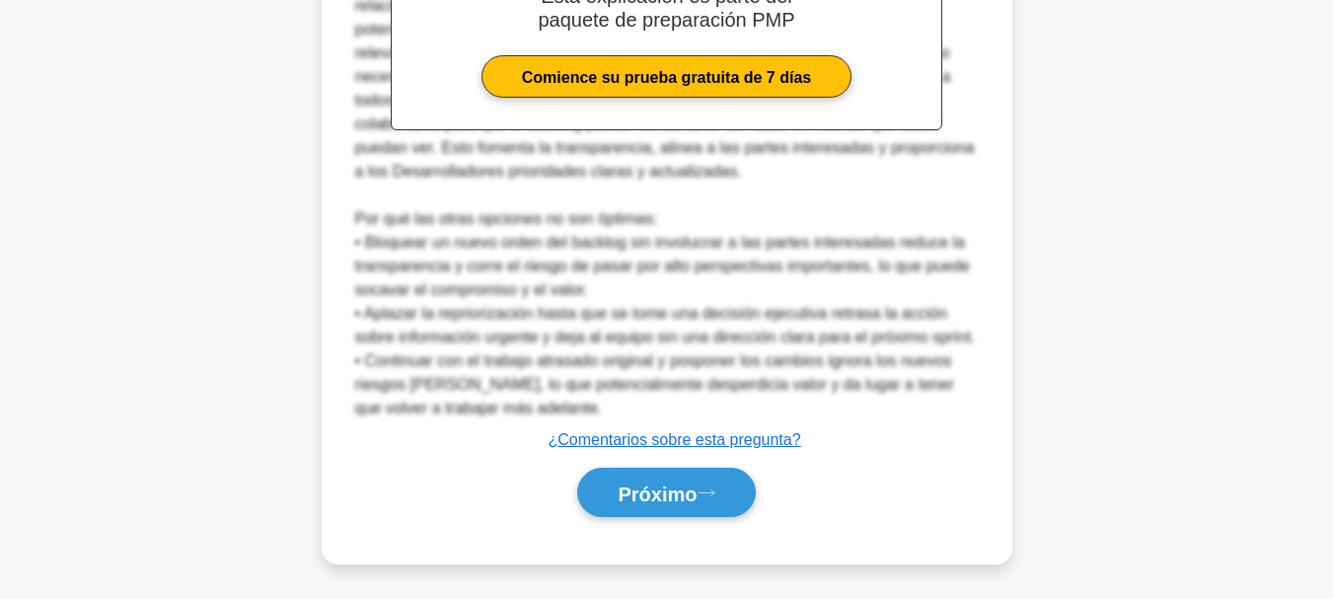
scroll to position [929, 0]
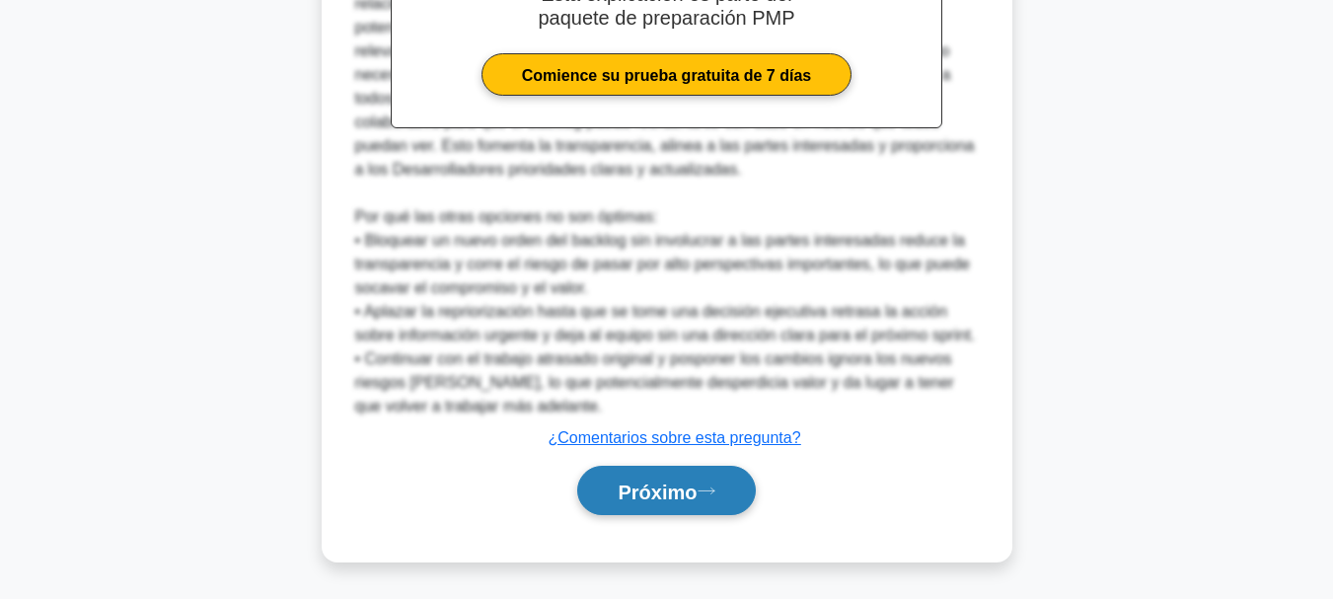
click at [617, 488] on font "Próximo" at bounding box center [656, 491] width 79 height 22
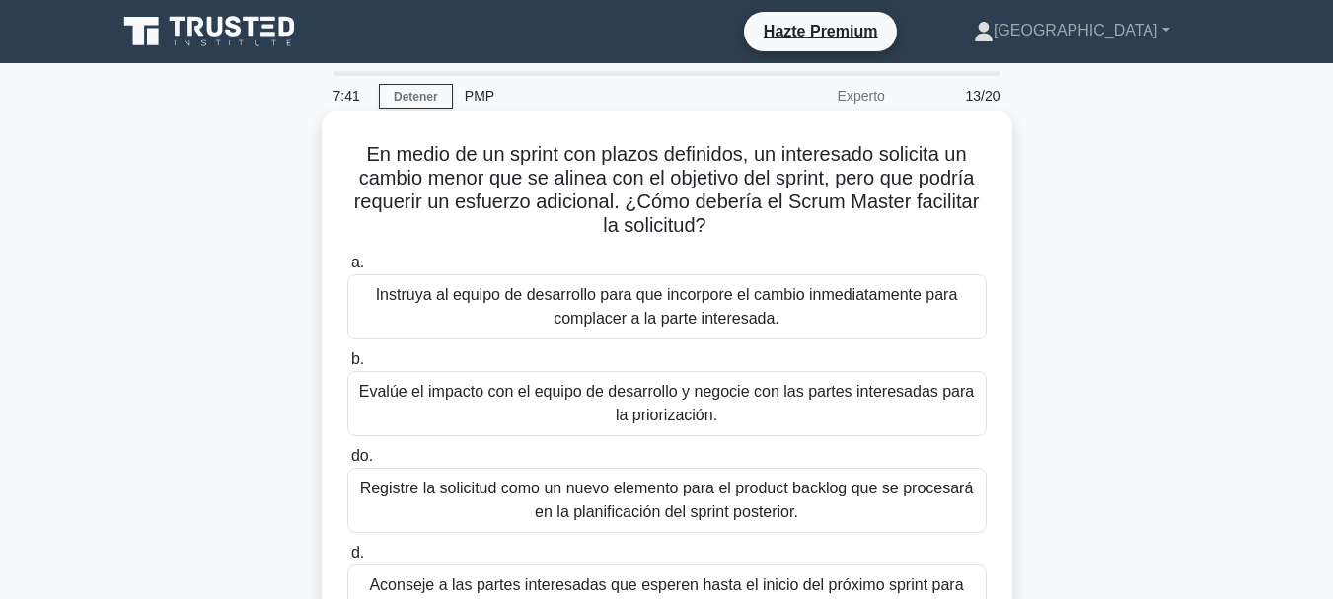
scroll to position [99, 0]
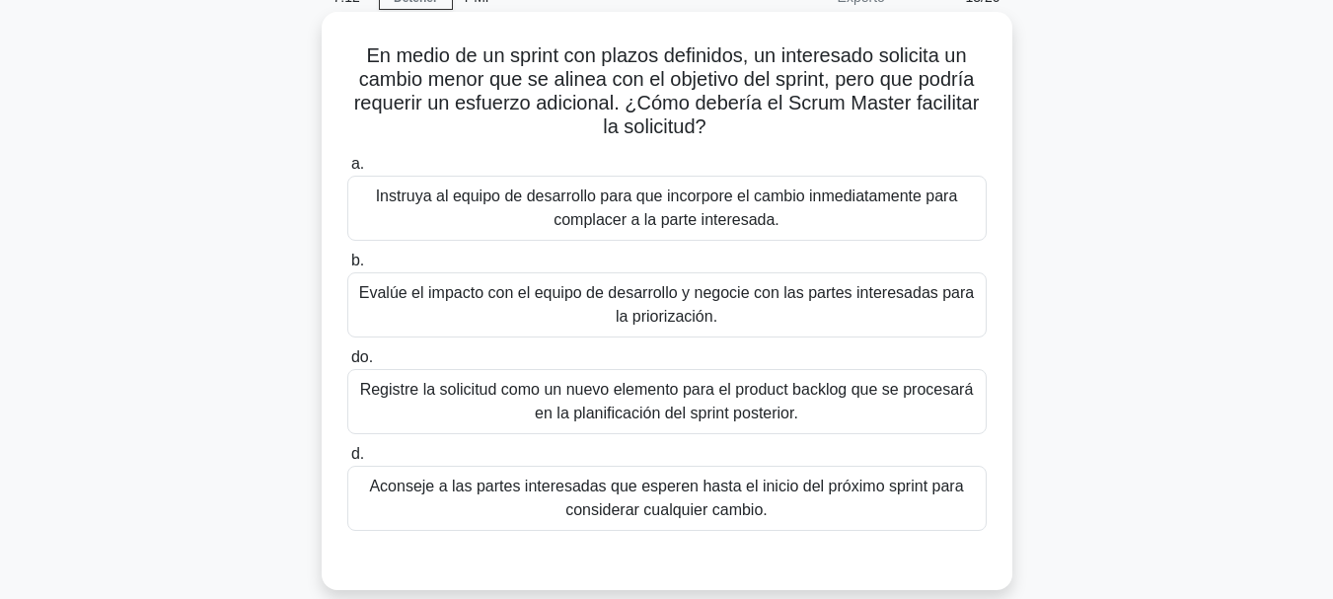
click at [850, 415] on font "Registre la solicitud como un nuevo elemento para el product backlog que se pro…" at bounding box center [666, 401] width 621 height 47
click at [347, 364] on input "do. Registre la solicitud como un nuevo elemento para el product backlog que se…" at bounding box center [347, 357] width 0 height 13
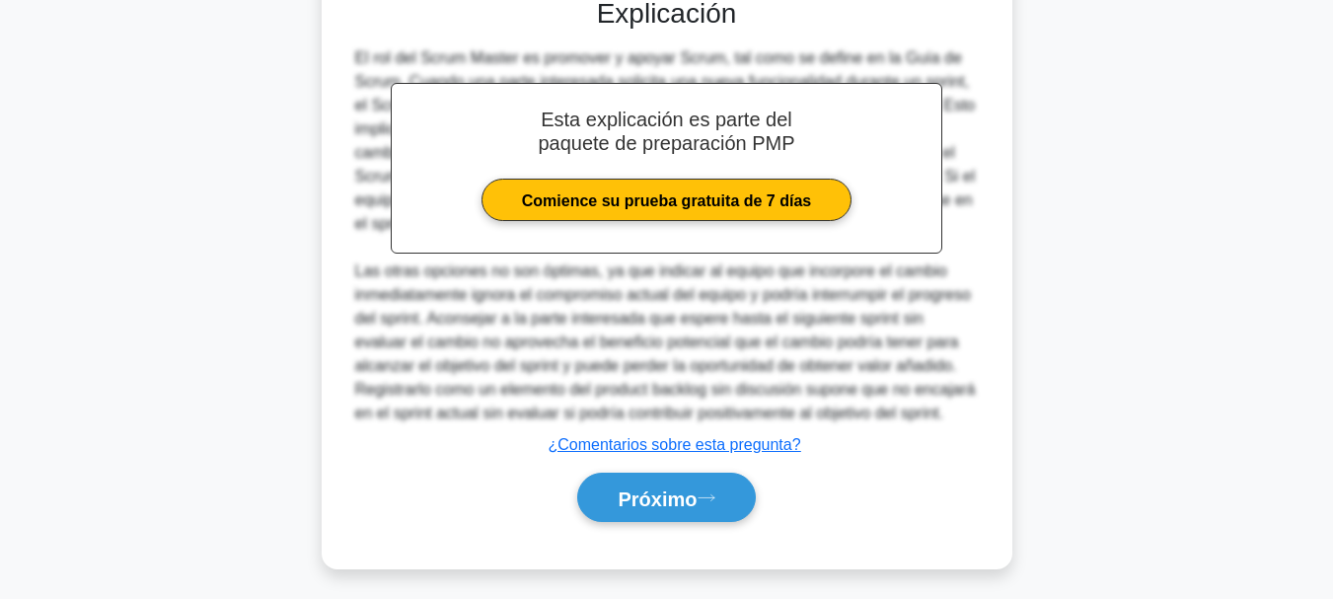
scroll to position [671, 0]
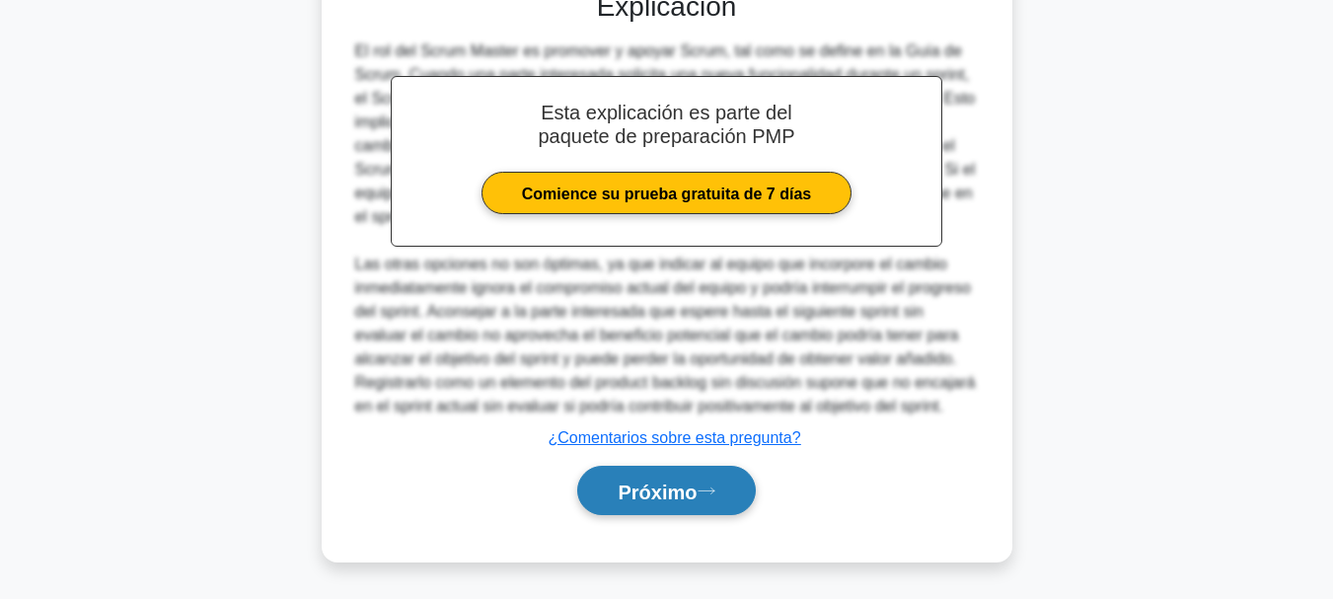
click at [715, 493] on icon at bounding box center [706, 490] width 18 height 11
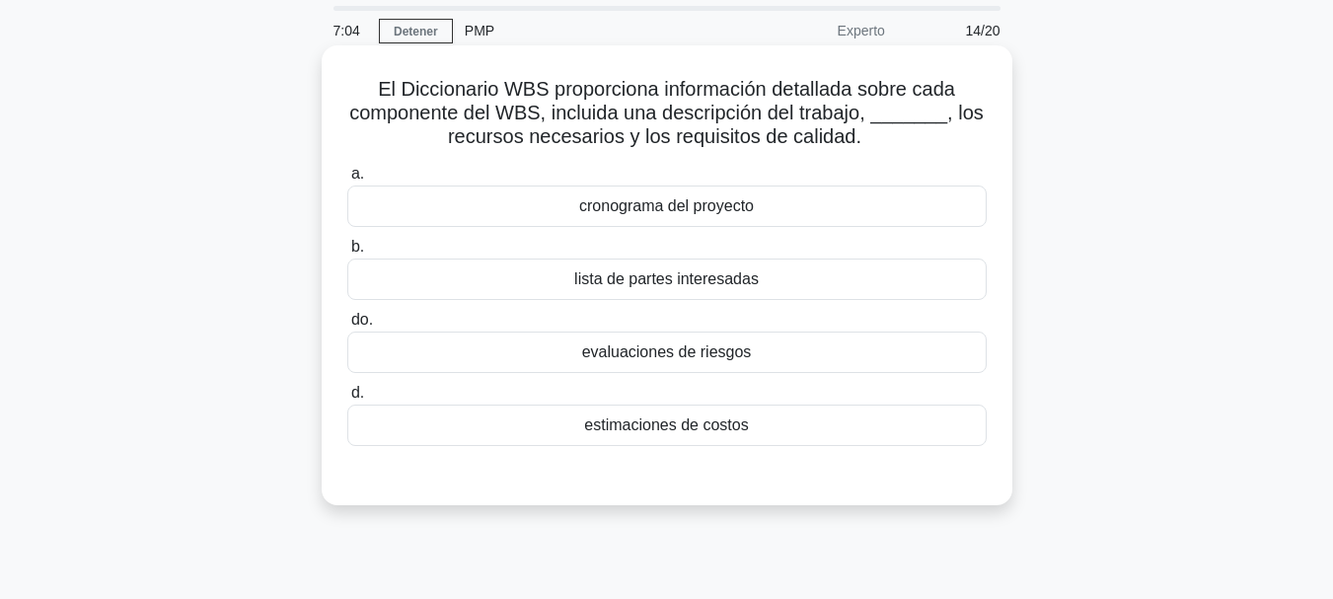
scroll to position [99, 0]
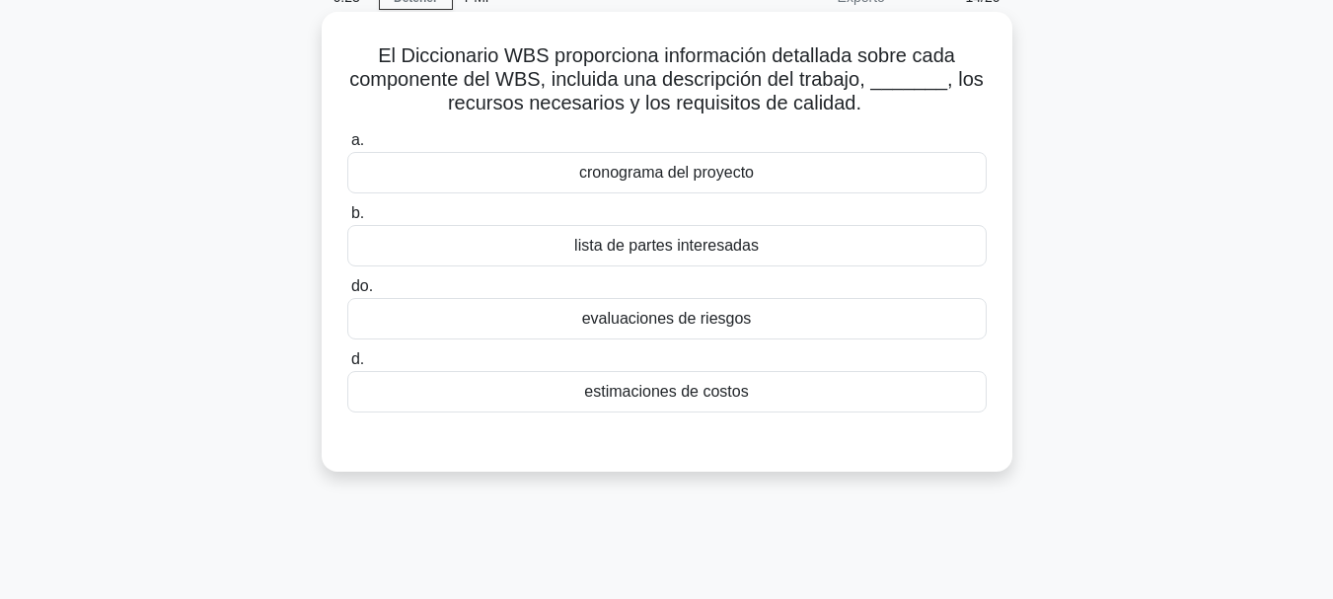
click at [759, 183] on div "cronograma del proyecto" at bounding box center [666, 172] width 639 height 41
click at [347, 147] on input "a. cronograma del proyecto" at bounding box center [347, 140] width 0 height 13
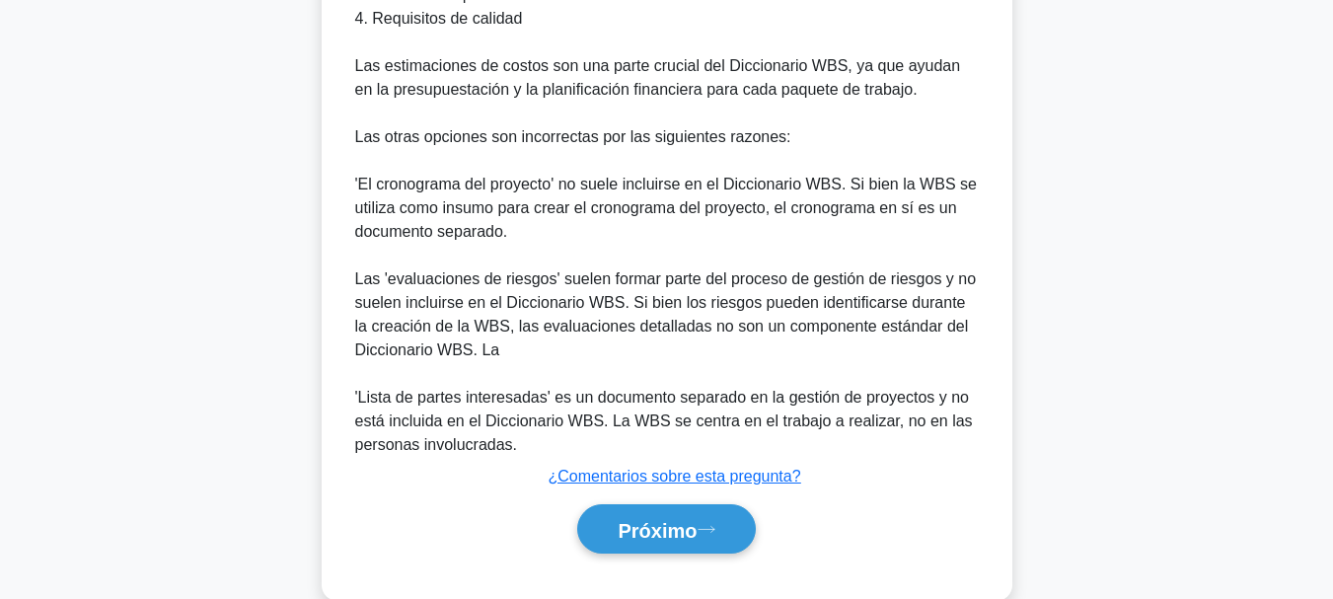
scroll to position [860, 0]
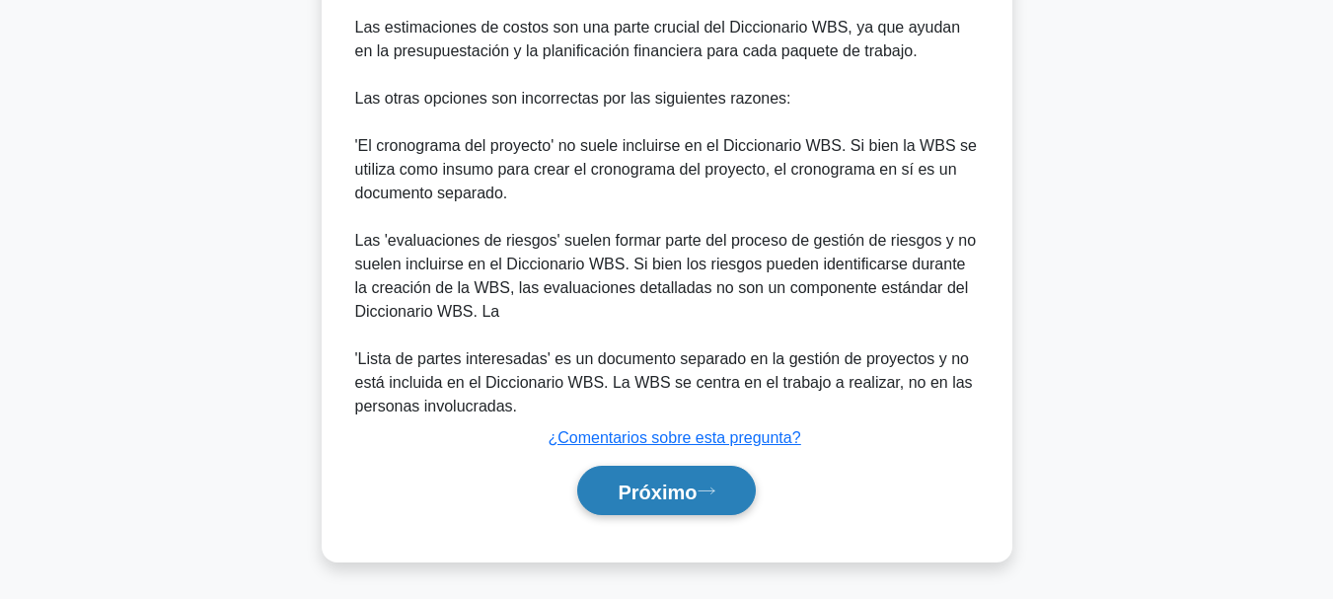
click at [712, 495] on icon at bounding box center [706, 490] width 18 height 11
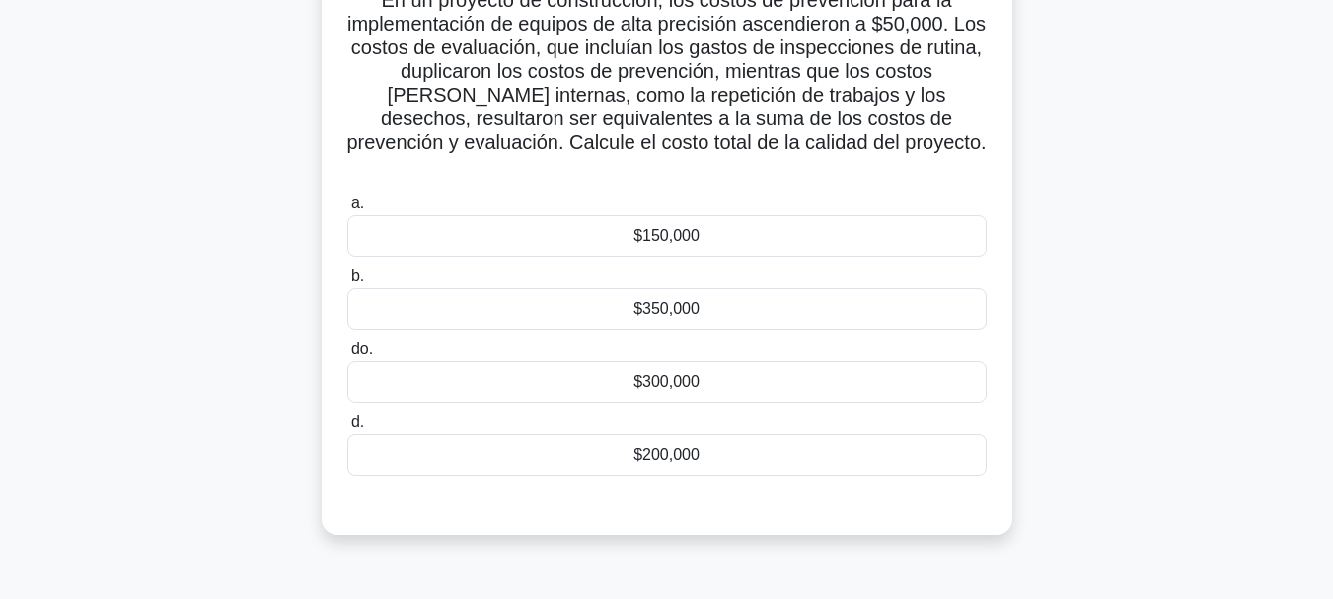
scroll to position [78, 0]
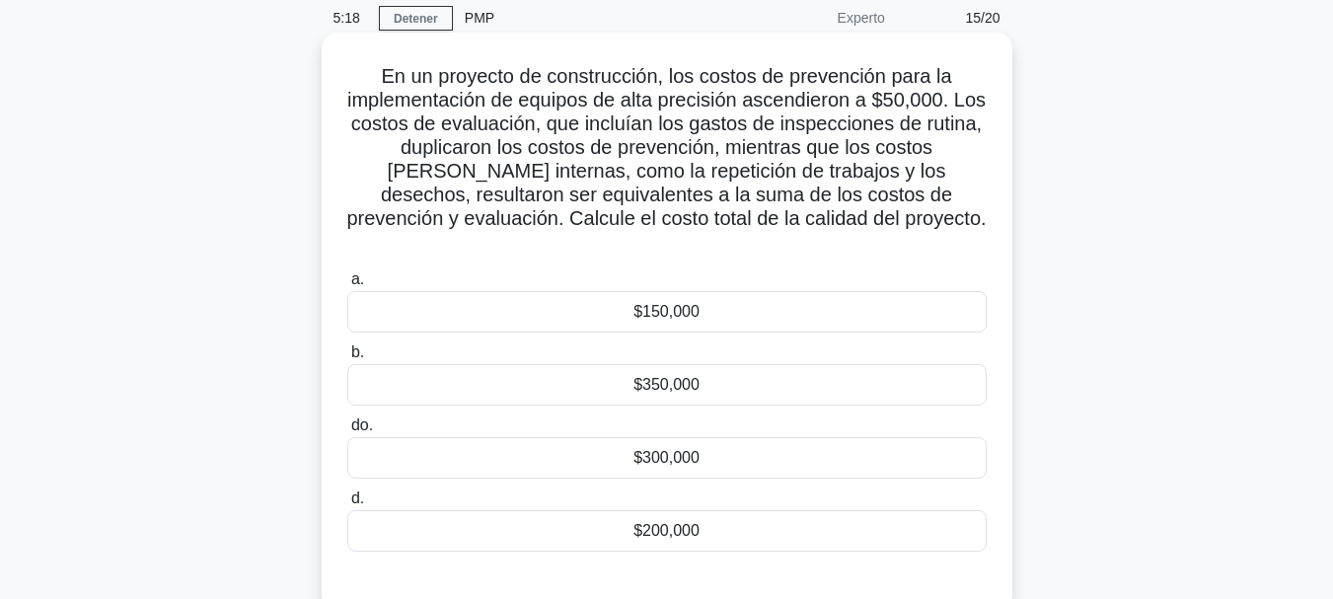
click at [816, 510] on div "$200,000" at bounding box center [666, 530] width 639 height 41
click at [347, 495] on input "d. $200,000" at bounding box center [347, 498] width 0 height 13
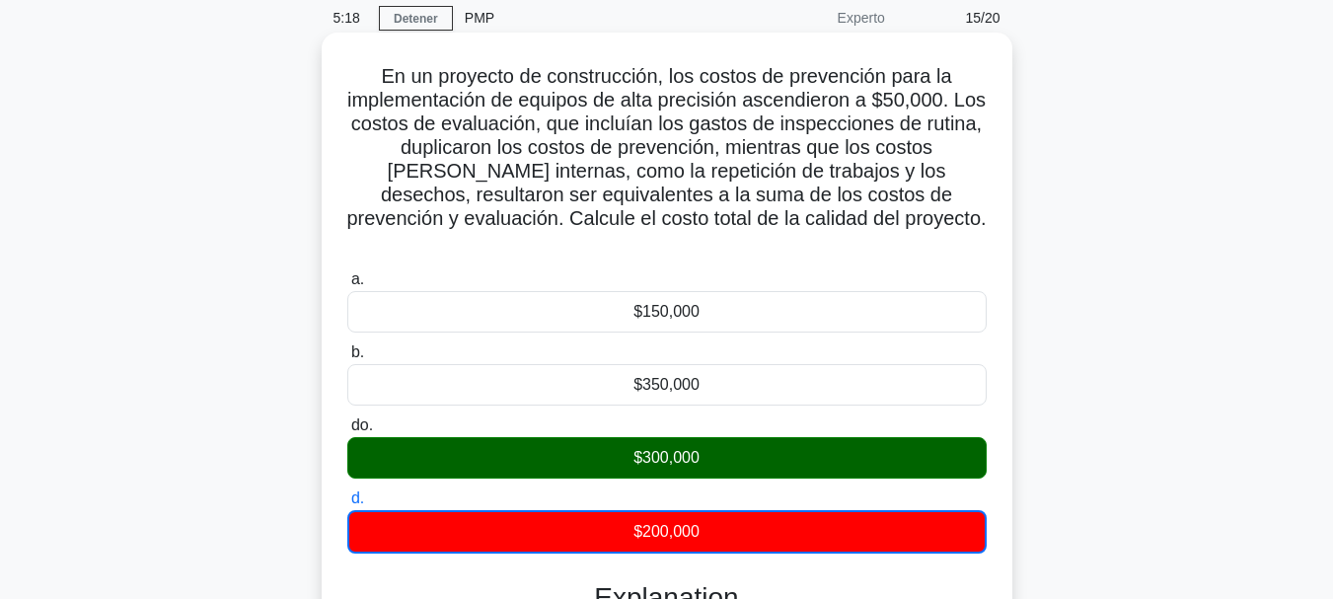
drag, startPoint x: 820, startPoint y: 503, endPoint x: 887, endPoint y: 482, distance: 70.2
click at [823, 510] on div "$200,000" at bounding box center [666, 531] width 639 height 43
click at [347, 504] on input "d. $200,000" at bounding box center [347, 498] width 0 height 13
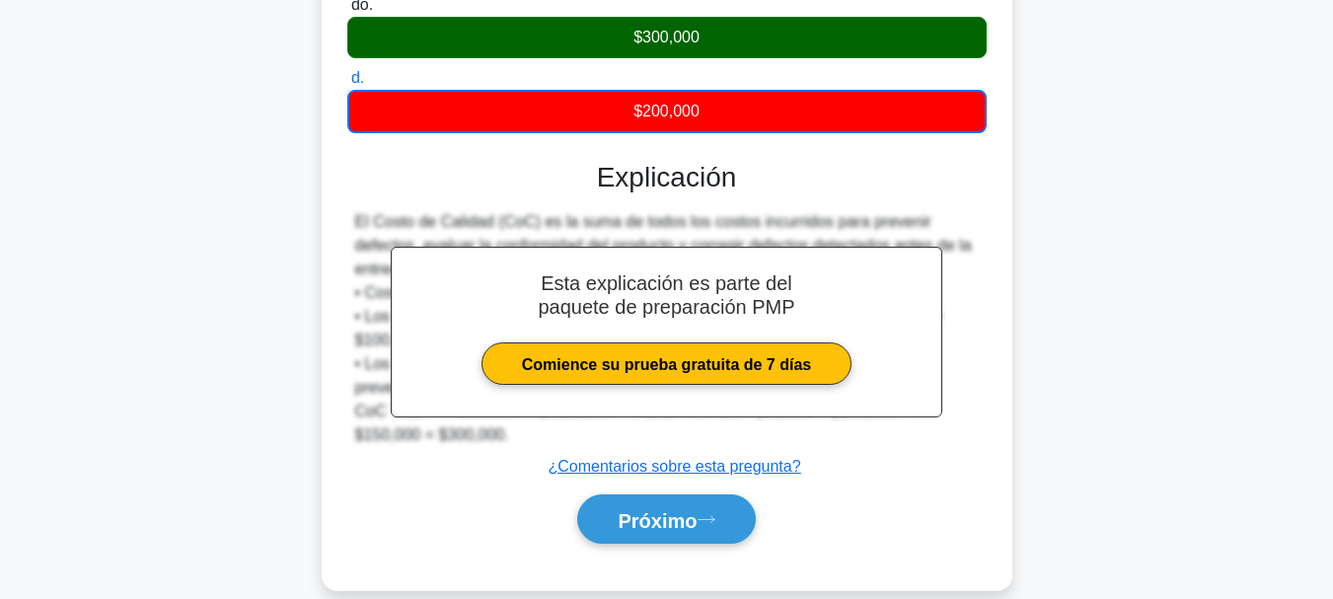
scroll to position [505, 0]
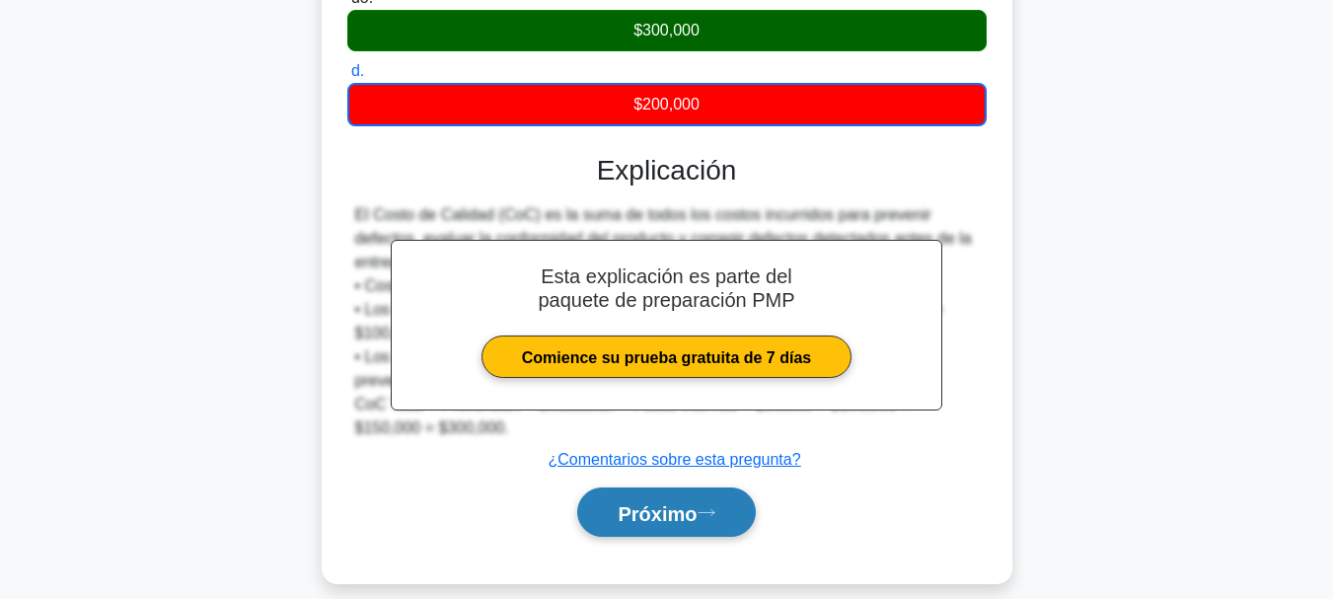
click at [672, 502] on font "Próximo" at bounding box center [656, 513] width 79 height 22
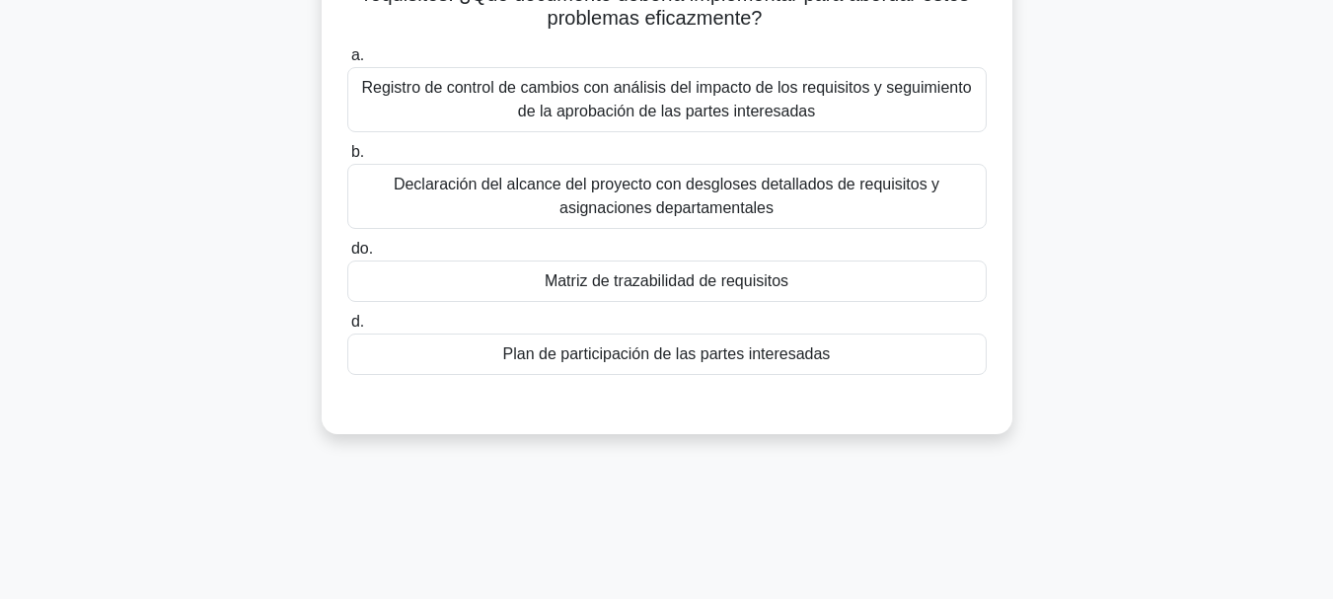
scroll to position [296, 0]
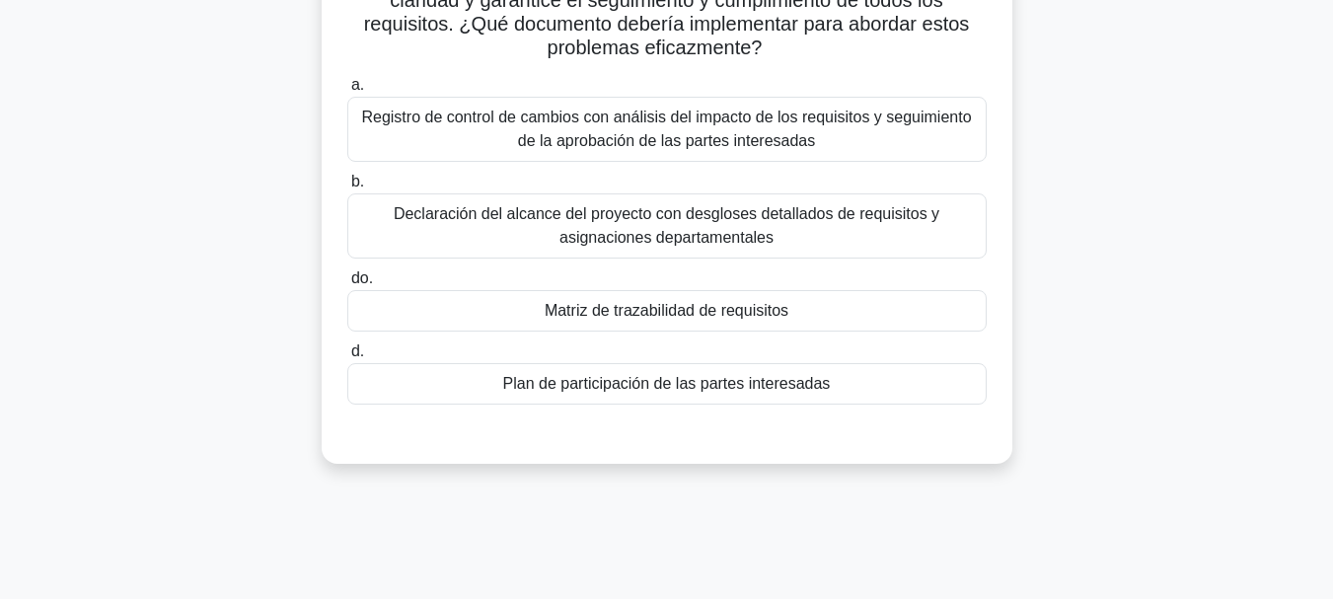
click at [786, 310] on font "Matriz de trazabilidad de requisitos" at bounding box center [666, 310] width 244 height 17
click at [347, 285] on input "do. Matriz de trazabilidad de requisitos" at bounding box center [347, 278] width 0 height 13
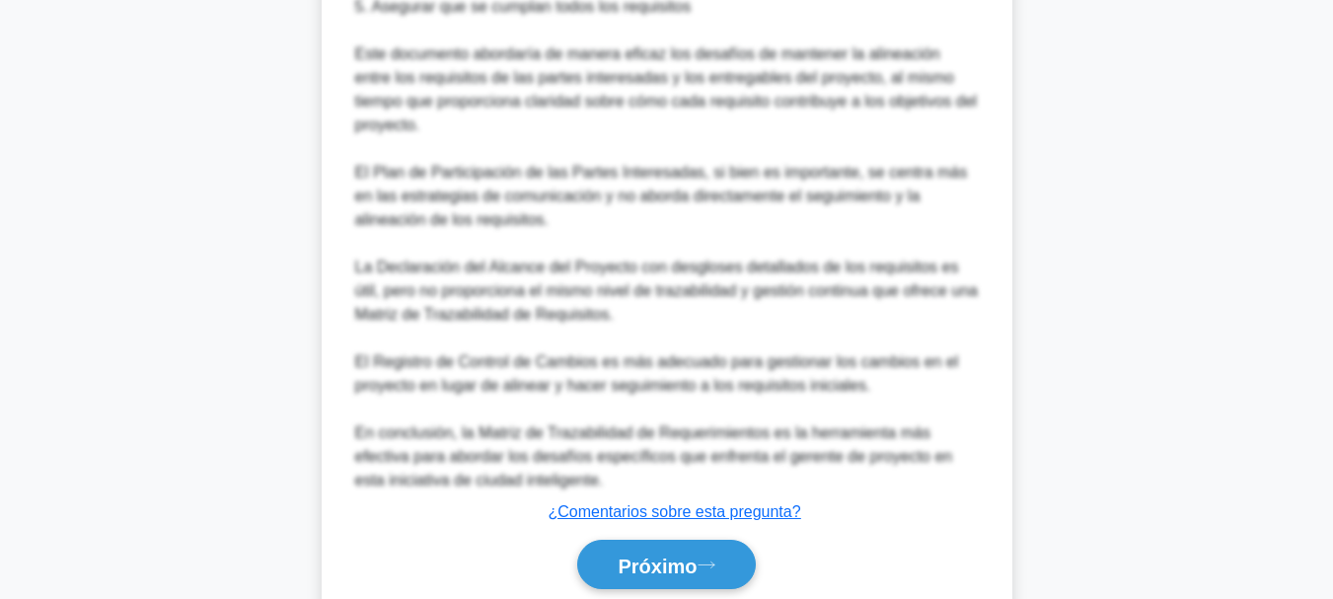
scroll to position [1085, 0]
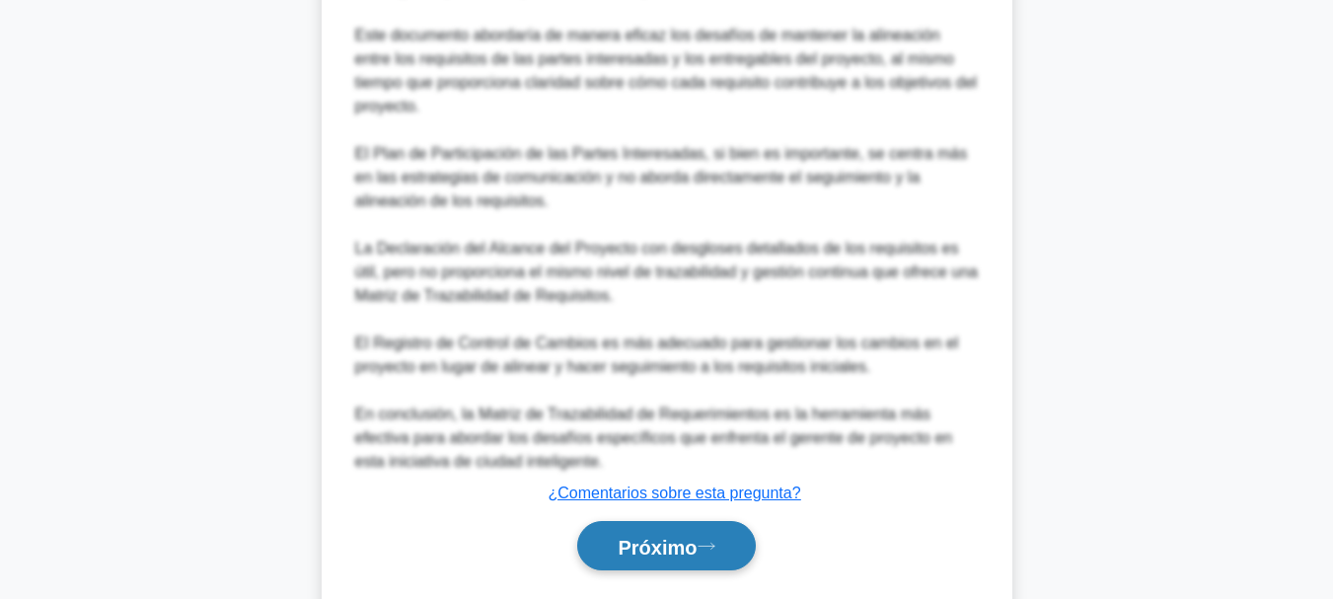
click at [650, 542] on font "Próximo" at bounding box center [656, 547] width 79 height 22
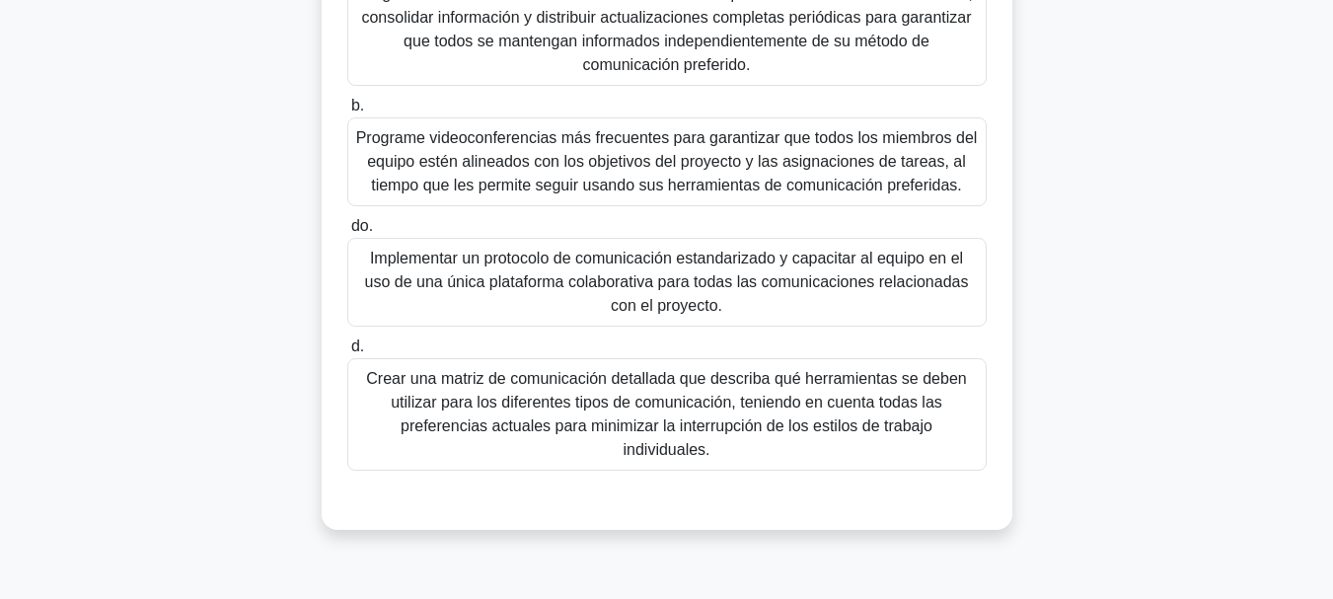
scroll to position [467, 0]
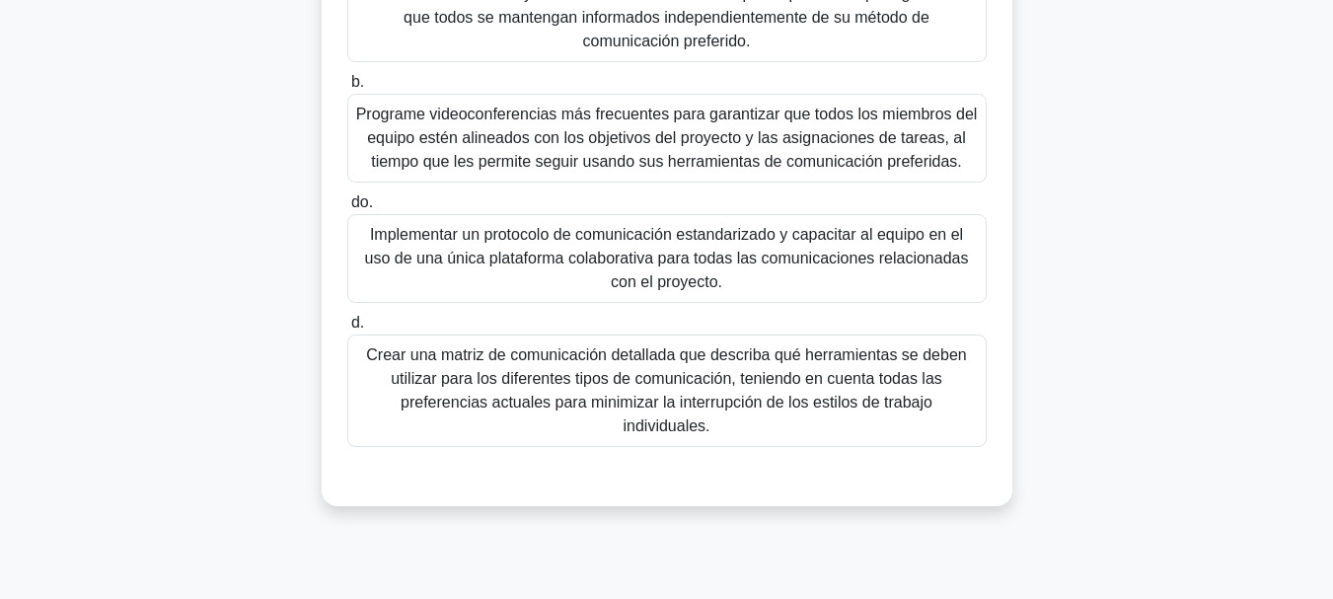
click at [790, 432] on font "Crear una matriz de comunicación detallada que describa qué herramientas se deb…" at bounding box center [666, 390] width 600 height 88
click at [347, 329] on input "d. Crear una matriz de comunicación detallada que describa qué herramientas se …" at bounding box center [347, 323] width 0 height 13
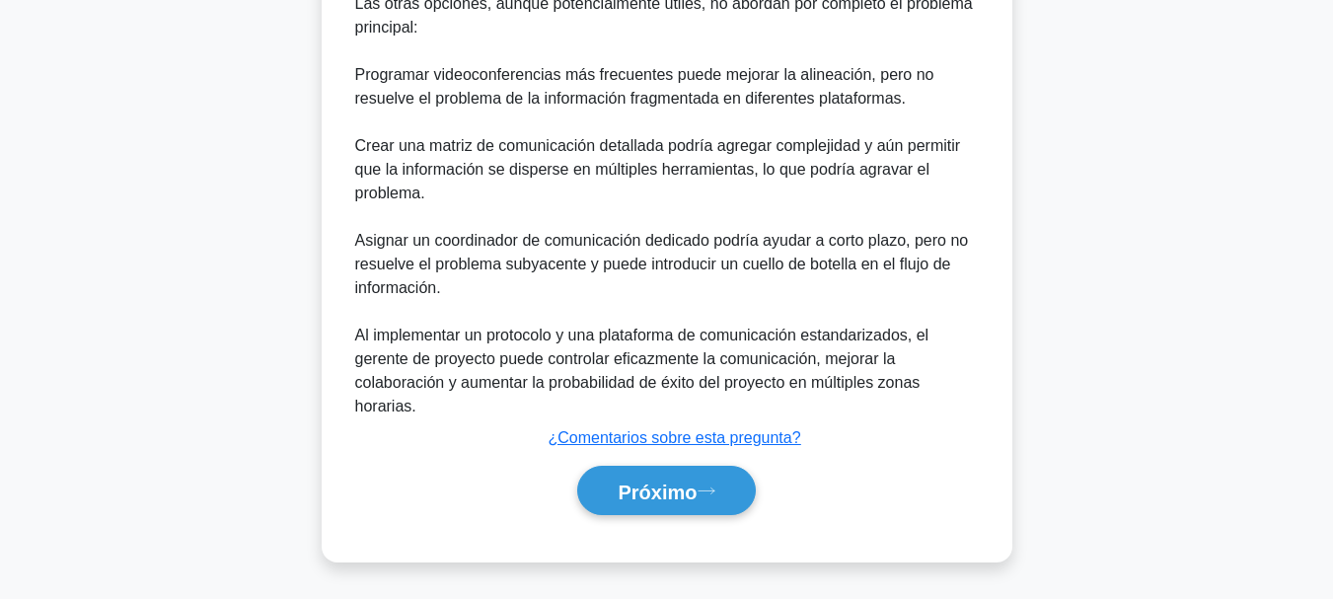
scroll to position [1405, 0]
click at [688, 500] on font "Próximo" at bounding box center [656, 491] width 79 height 22
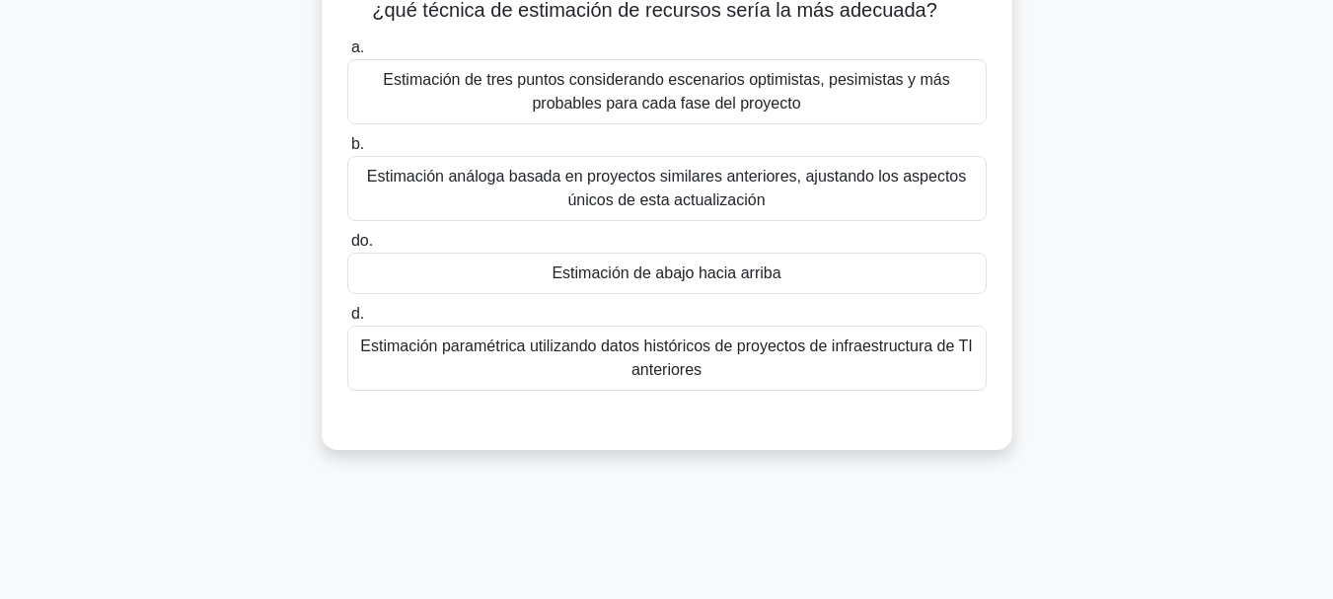
scroll to position [368, 0]
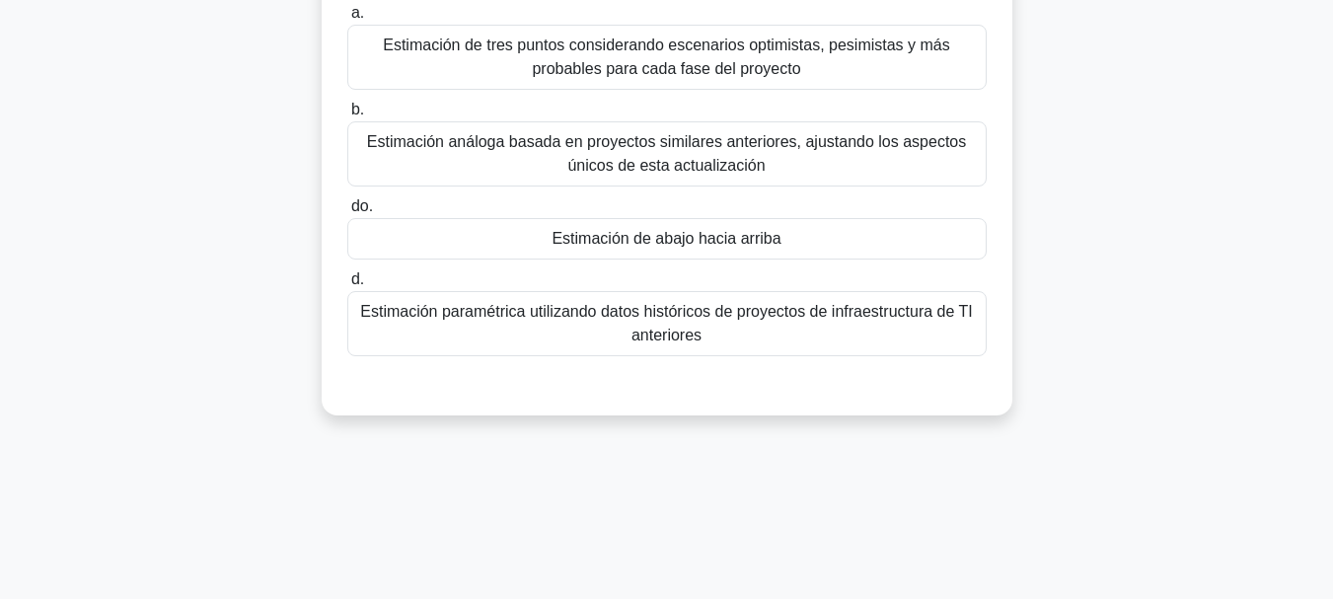
click at [731, 338] on font "Estimación paramétrica utilizando datos históricos de proyectos de infraestruct…" at bounding box center [666, 323] width 621 height 47
click at [347, 286] on input "d. Estimación paramétrica utilizando datos históricos de proyectos de infraestr…" at bounding box center [347, 279] width 0 height 13
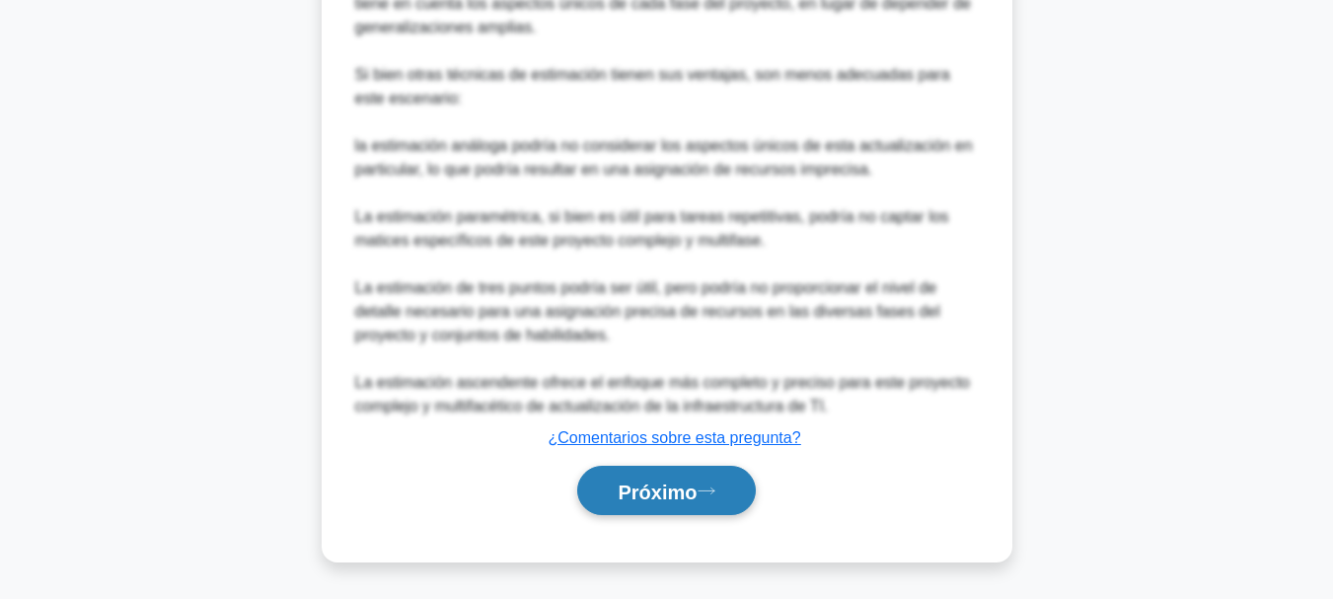
click at [636, 481] on font "Próximo" at bounding box center [656, 491] width 79 height 22
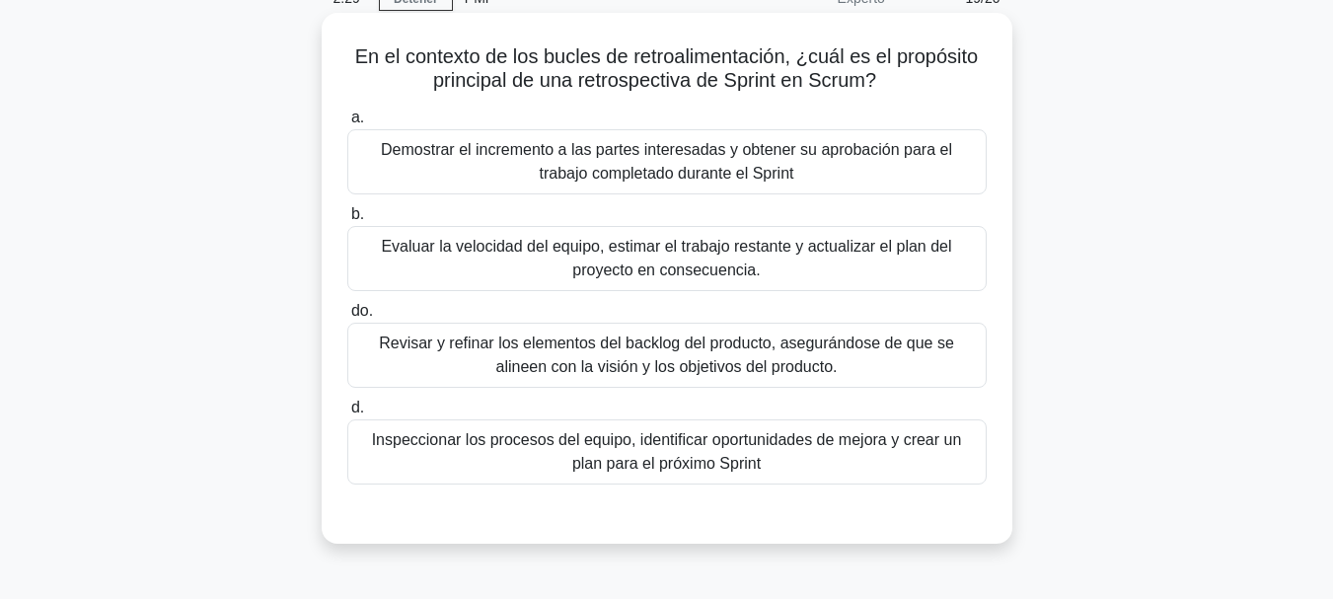
scroll to position [99, 0]
drag, startPoint x: 790, startPoint y: 461, endPoint x: 954, endPoint y: 448, distance: 164.2
click at [791, 461] on font "Inspeccionar los procesos del equipo, identificar oportunidades de mejora y cre…" at bounding box center [666, 450] width 621 height 47
click at [347, 413] on input "d. Inspeccionar los procesos del equipo, identificar oportunidades de mejora y …" at bounding box center [347, 406] width 0 height 13
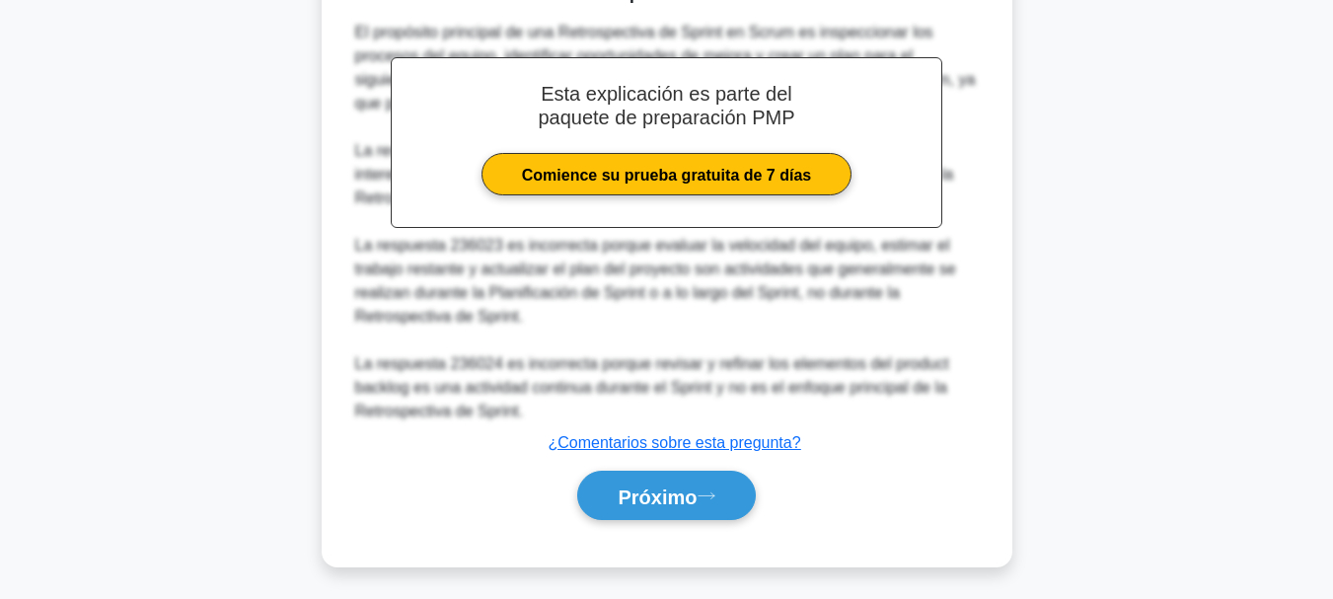
scroll to position [645, 0]
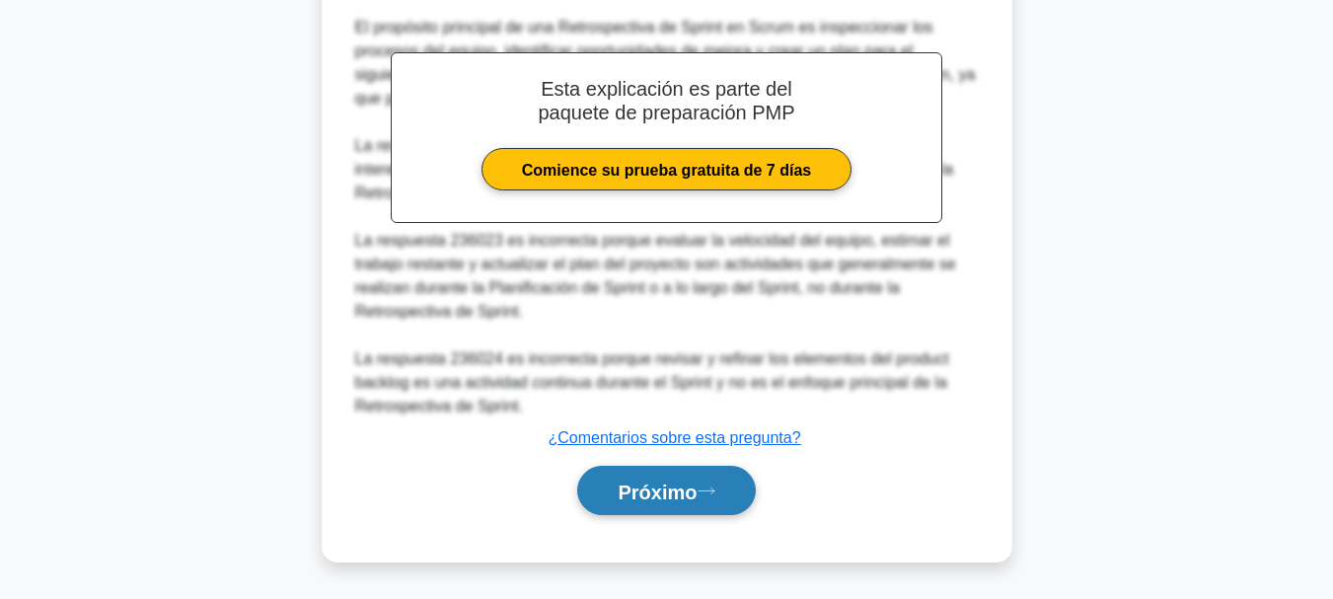
click at [641, 490] on font "Próximo" at bounding box center [656, 491] width 79 height 22
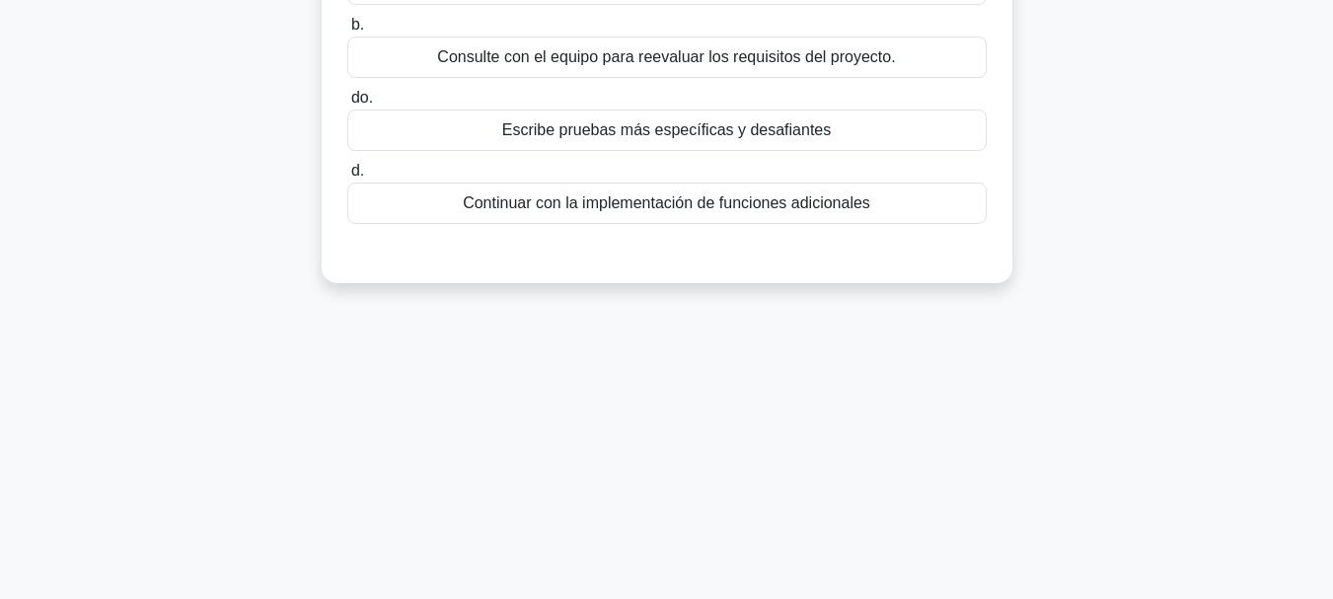
scroll to position [72, 0]
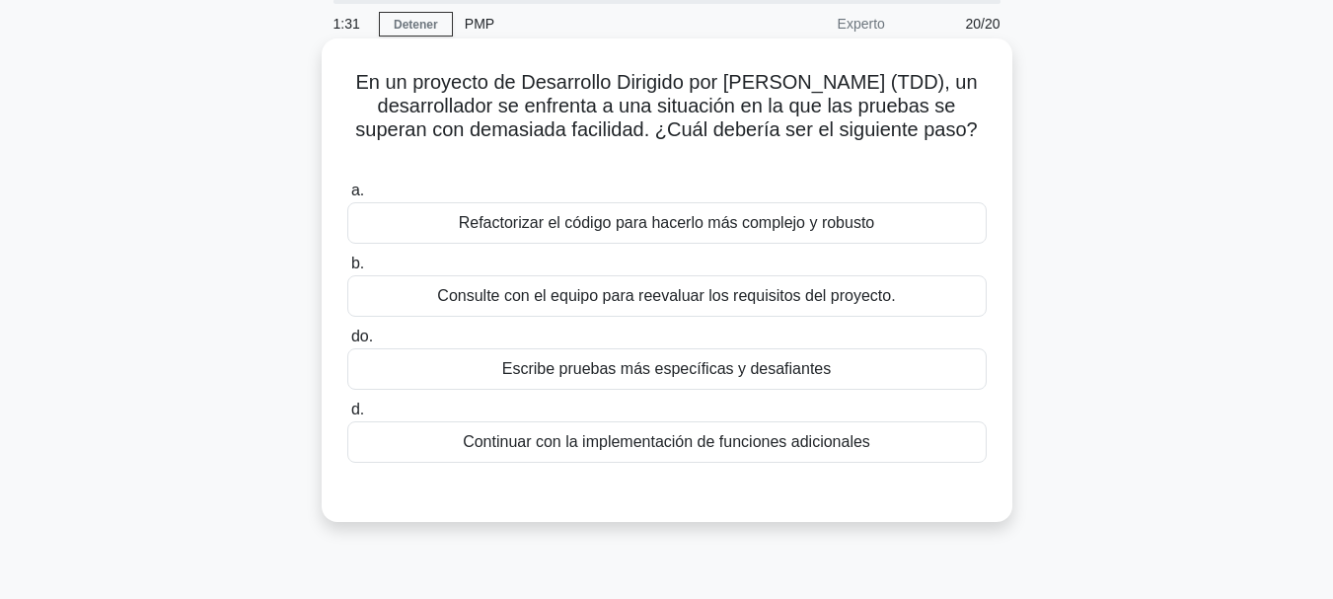
click at [823, 222] on font "Refactorizar el código para hacerlo más complejo y robusto" at bounding box center [667, 222] width 416 height 17
click at [347, 197] on input "a. Refactorizar el código para hacerlo más complejo y robusto" at bounding box center [347, 190] width 0 height 13
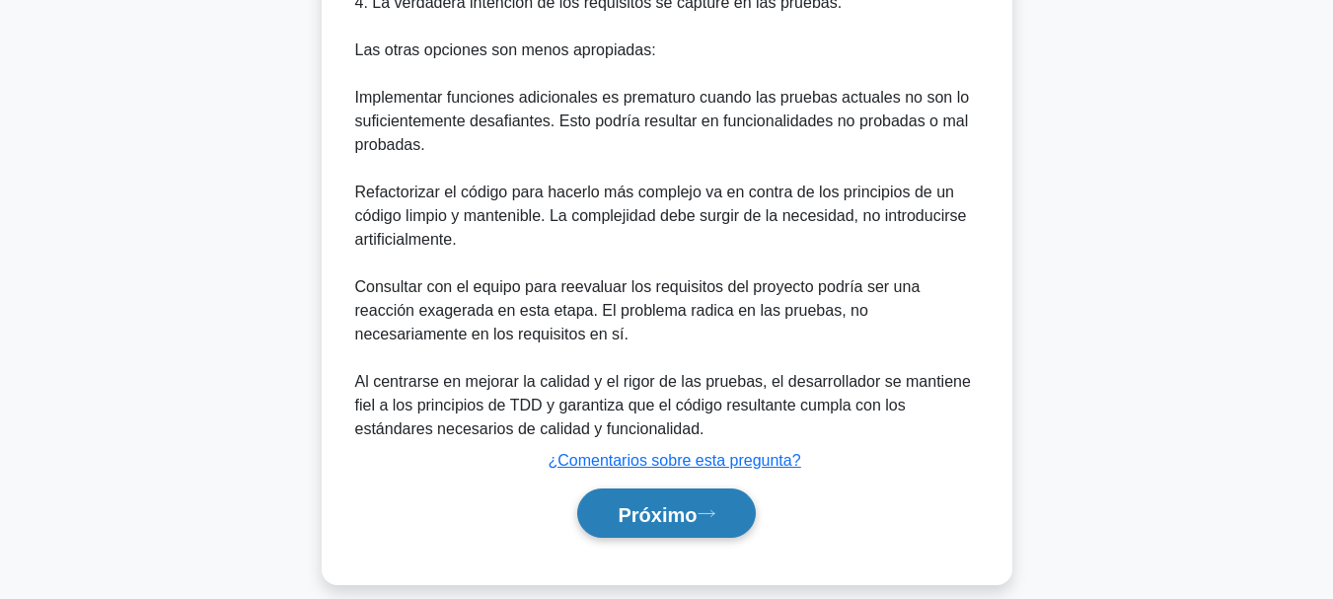
scroll to position [931, 0]
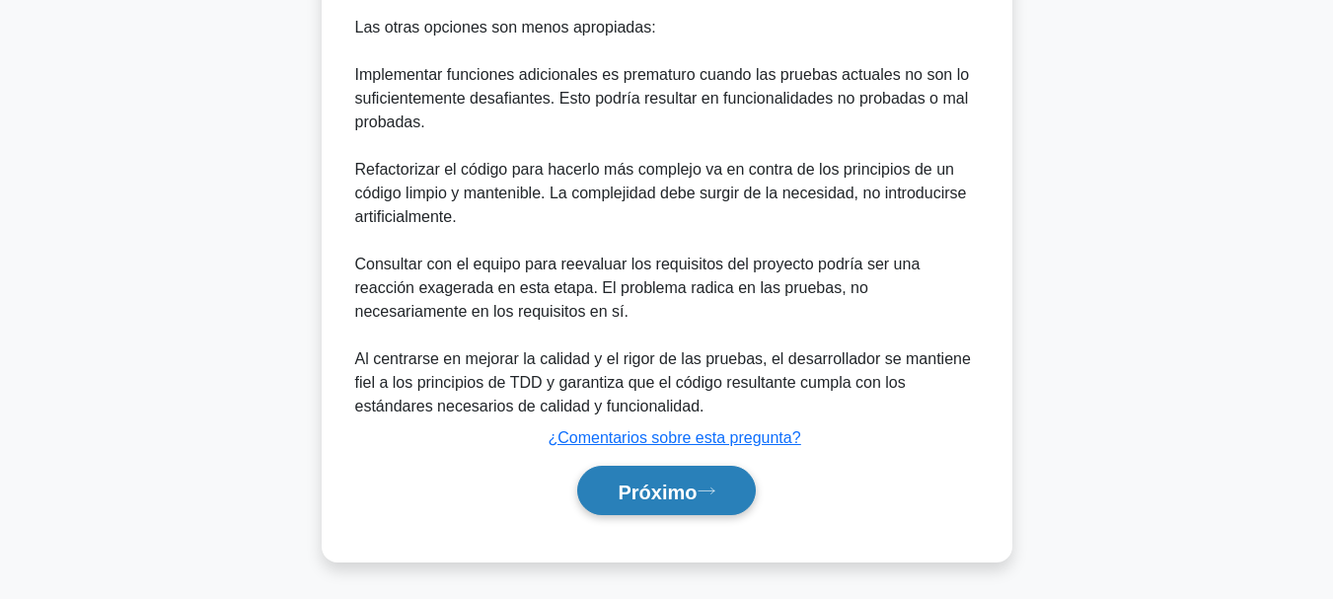
click at [633, 492] on font "Próximo" at bounding box center [656, 491] width 79 height 22
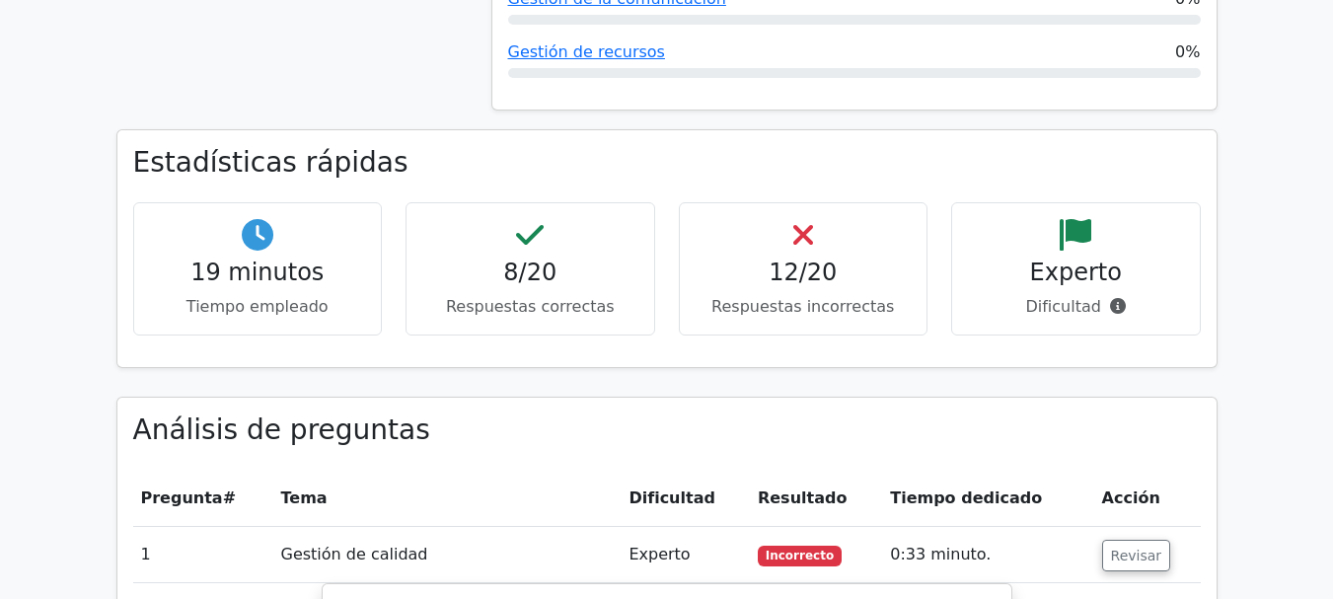
scroll to position [1578, 0]
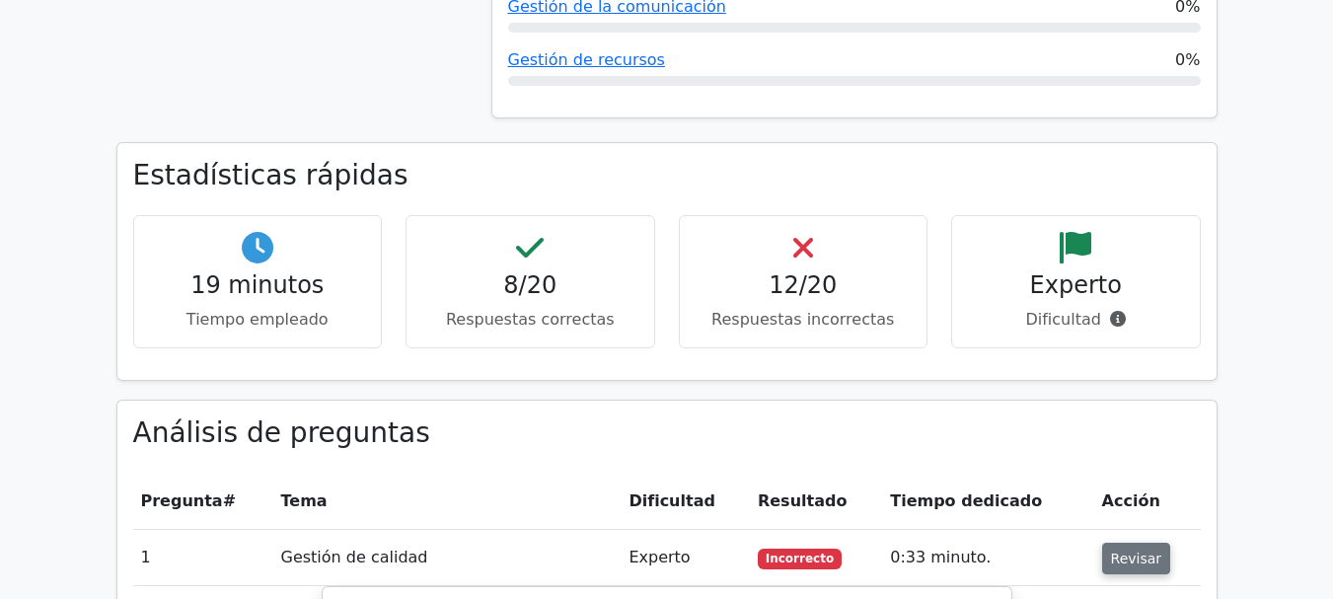
click at [1111, 549] on font "Revisar" at bounding box center [1136, 557] width 51 height 16
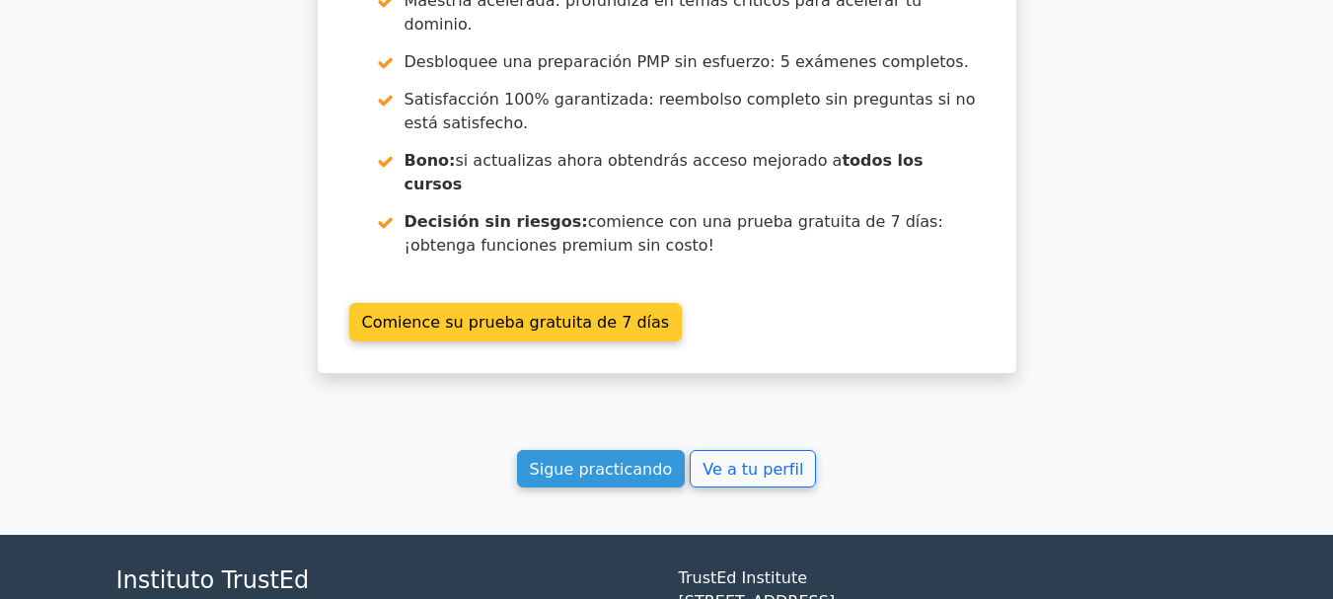
scroll to position [3611, 0]
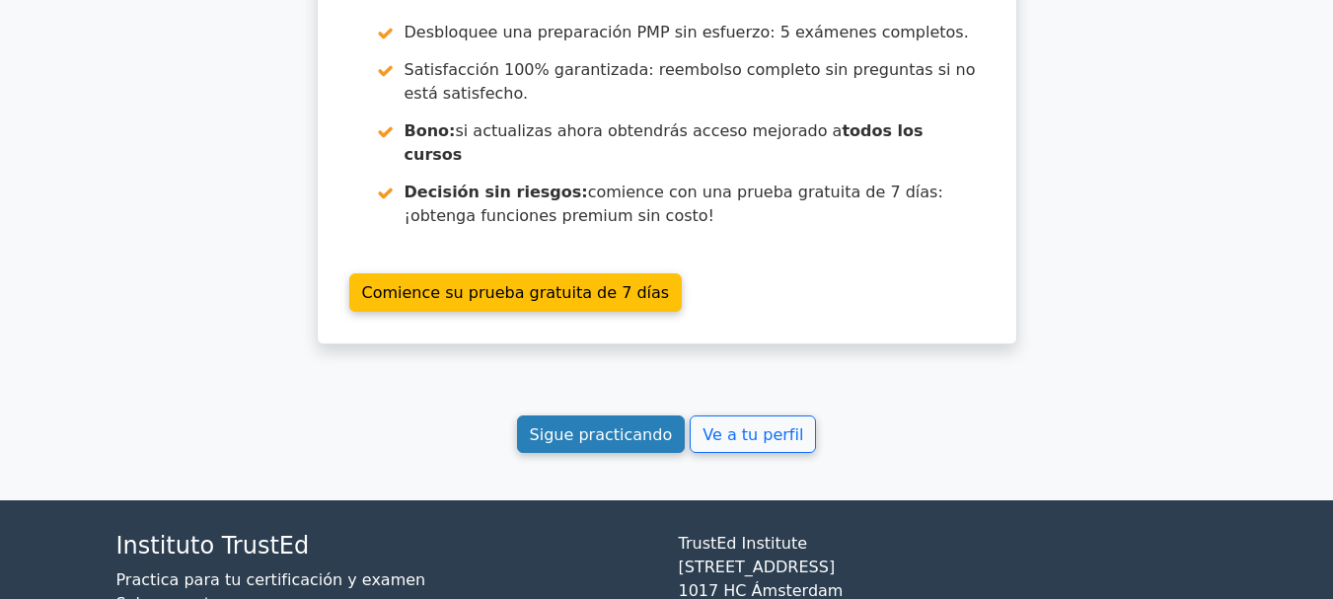
click at [630, 415] on link "Sigue practicando" at bounding box center [601, 434] width 169 height 38
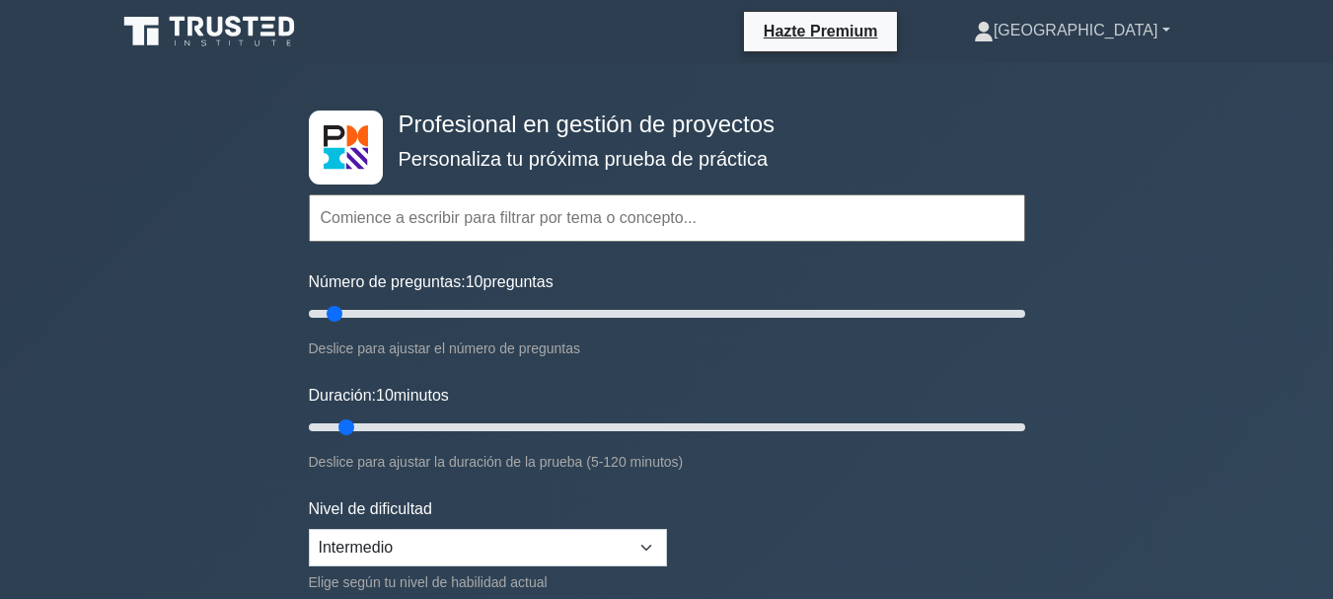
click at [1126, 35] on font "[GEOGRAPHIC_DATA]" at bounding box center [1075, 30] width 165 height 17
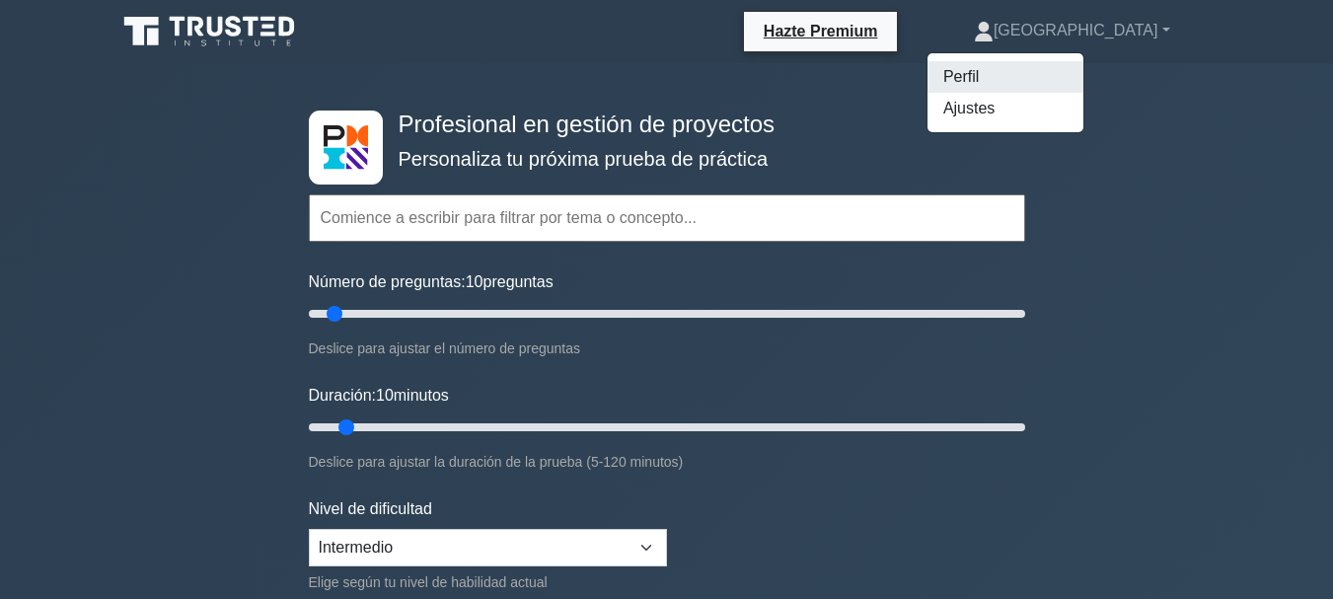
click at [1083, 78] on link "Perfil" at bounding box center [1005, 77] width 156 height 32
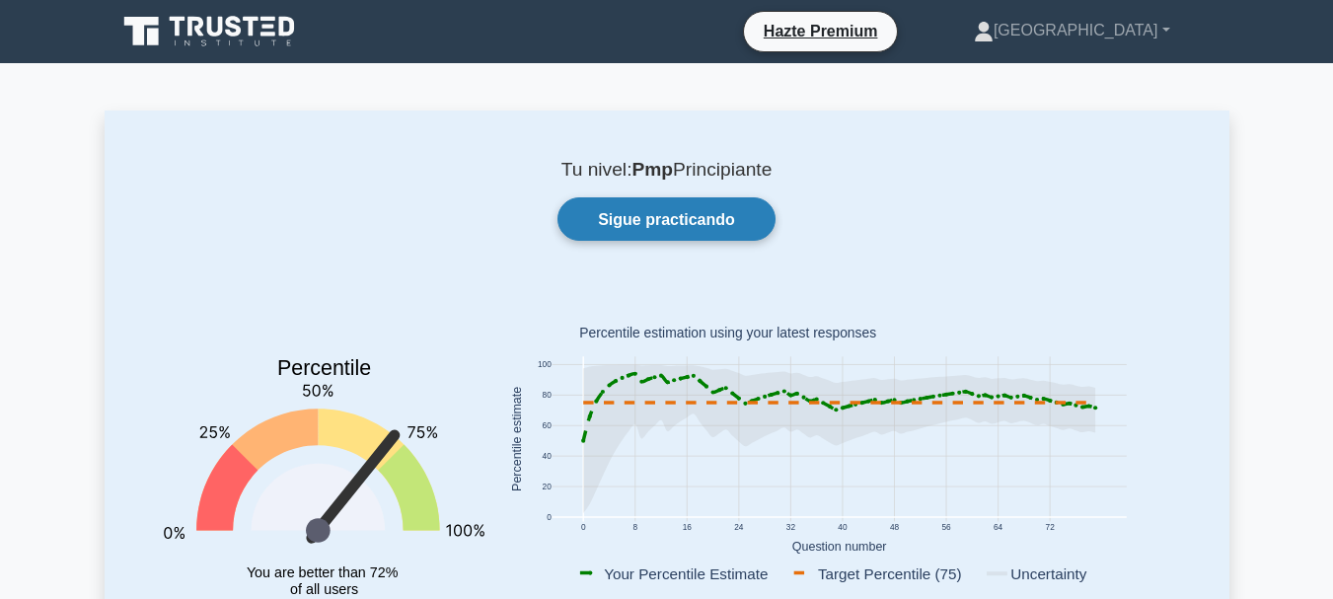
click at [717, 231] on link "Sigue practicando" at bounding box center [666, 218] width 218 height 42
